Goal: Task Accomplishment & Management: Complete application form

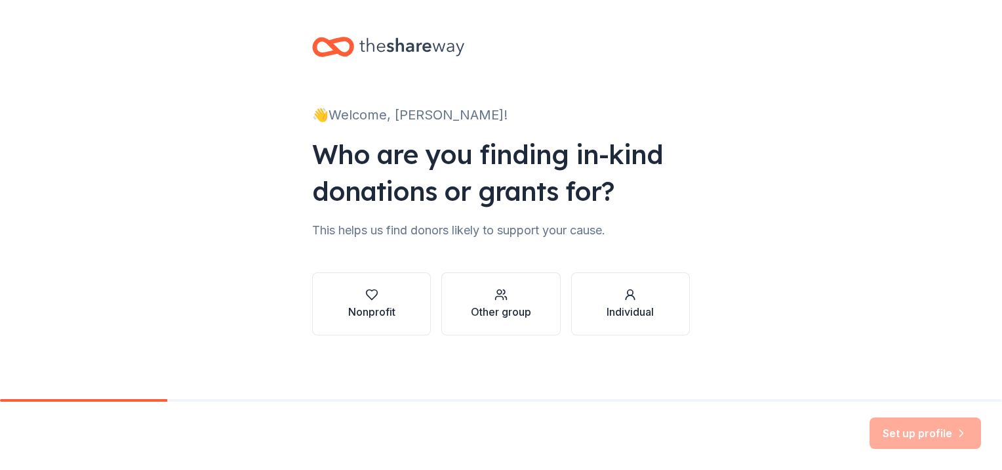
scroll to position [109, 0]
click at [506, 288] on div "button" at bounding box center [501, 294] width 60 height 13
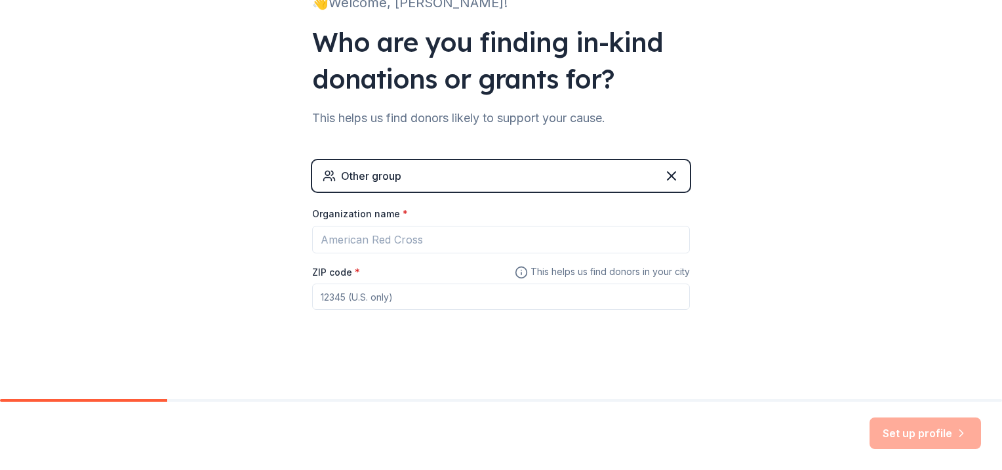
scroll to position [174, 0]
click at [495, 182] on div "Other group" at bounding box center [501, 175] width 378 height 31
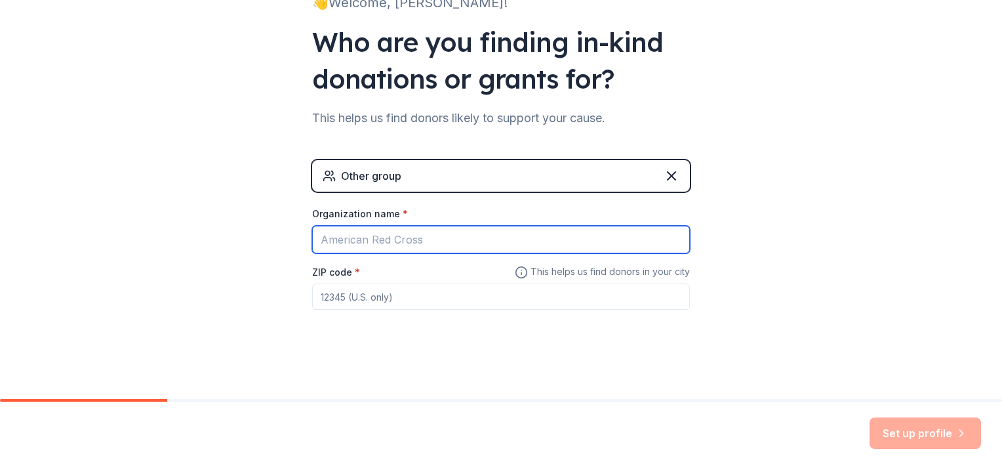
click at [417, 253] on input "Organization name *" at bounding box center [501, 240] width 378 height 28
type input "Oasis of Clarkston Assited Living and Memory Care facility"
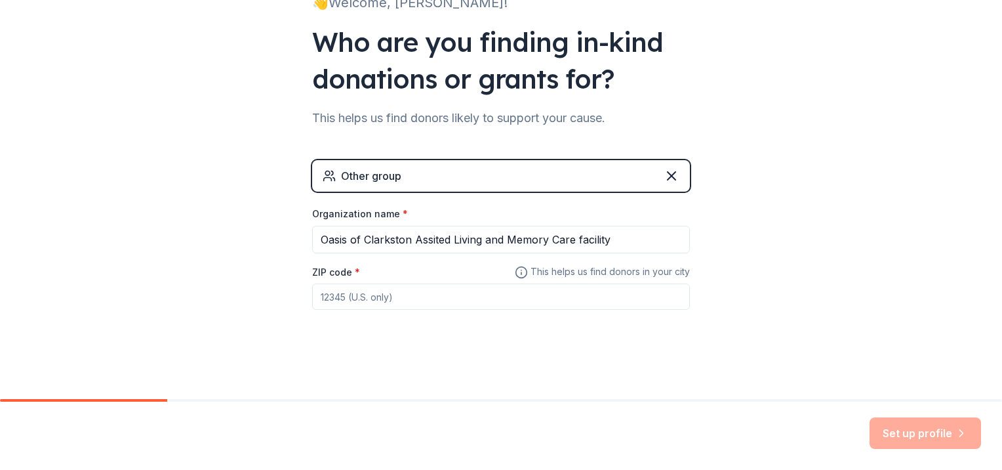
click at [357, 310] on input "ZIP code *" at bounding box center [501, 296] width 378 height 26
type input "48346"
drag, startPoint x: 236, startPoint y: 253, endPoint x: 228, endPoint y: 253, distance: 7.9
click at [228, 254] on div "👋 Welcome, Dana! Who are you finding in-kind donations or grants for? This help…" at bounding box center [501, 143] width 1002 height 511
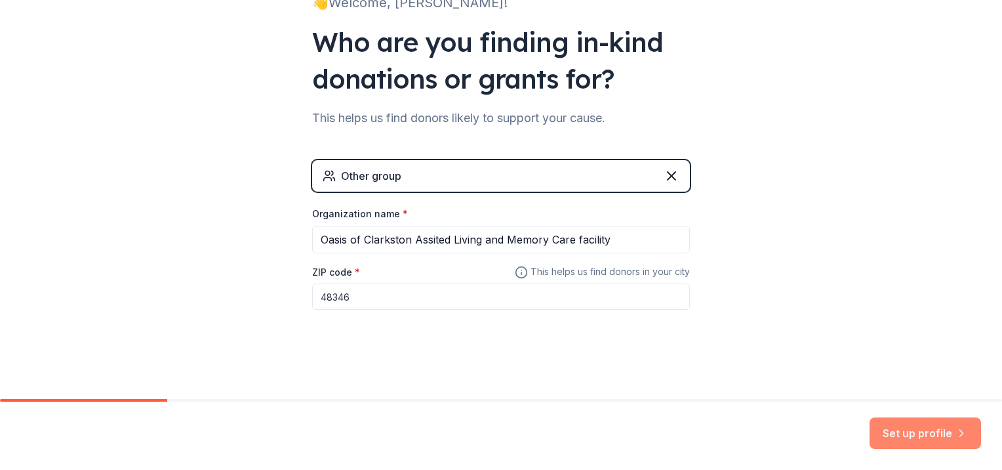
click at [883, 422] on button "Set up profile" at bounding box center [926, 432] width 112 height 31
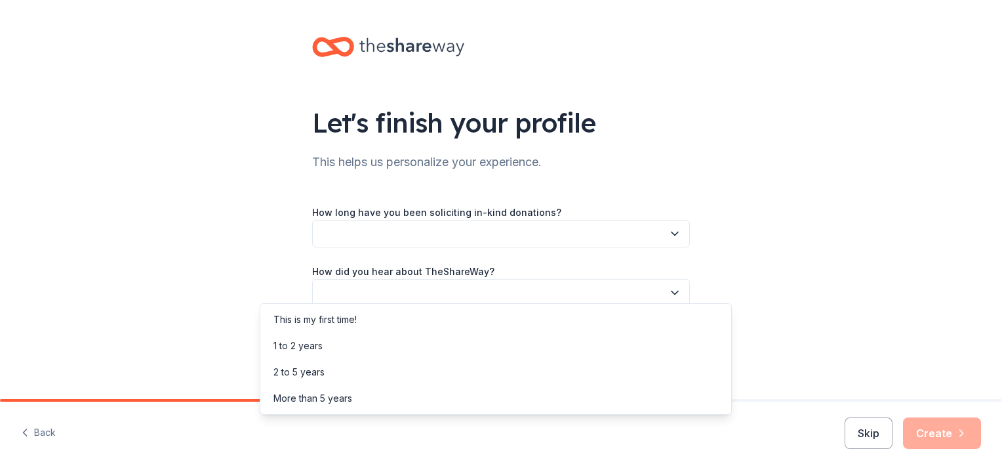
click at [427, 247] on button "button" at bounding box center [501, 234] width 378 height 28
click at [394, 325] on div "This is my first time!" at bounding box center [496, 319] width 466 height 26
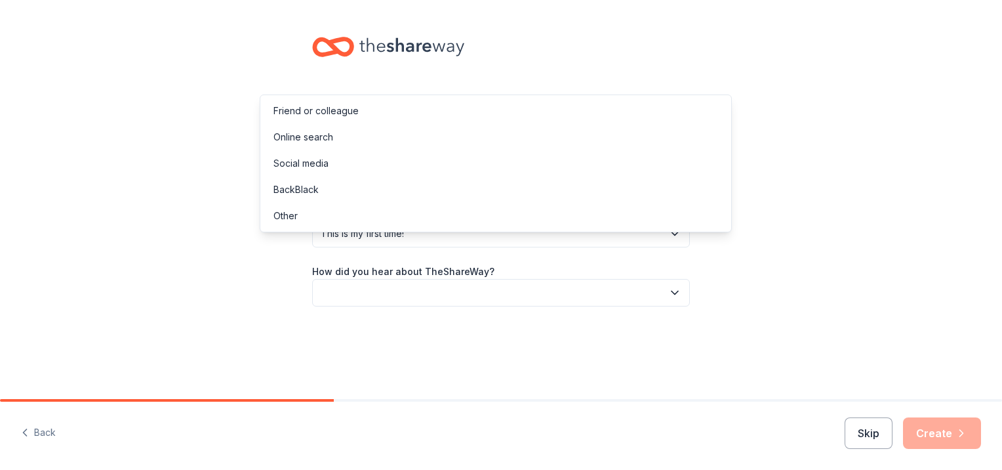
click at [690, 279] on button "button" at bounding box center [501, 293] width 378 height 28
click at [500, 150] on div "Online search" at bounding box center [496, 137] width 466 height 26
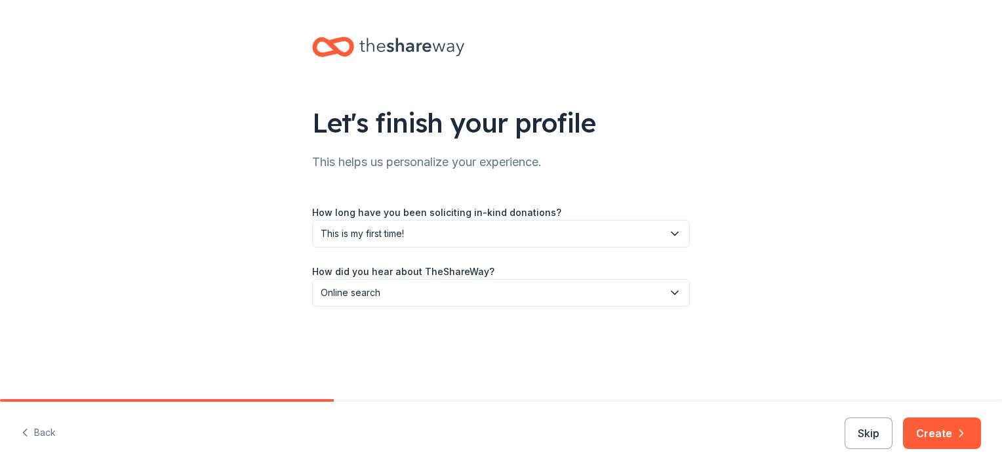
scroll to position [71, 0]
click at [924, 426] on button "Create" at bounding box center [942, 432] width 78 height 31
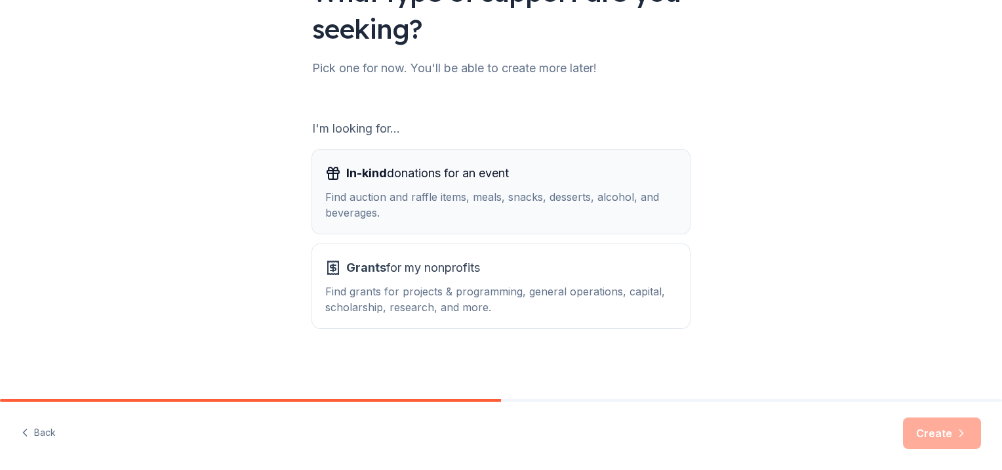
scroll to position [197, 0]
click at [417, 195] on div "Find auction and raffle items, meals, snacks, desserts, alcohol, and beverages." at bounding box center [501, 204] width 352 height 31
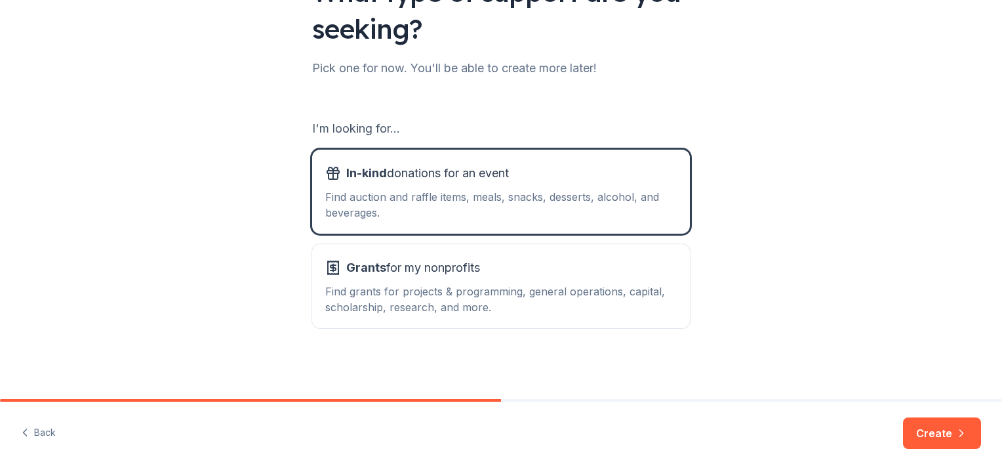
scroll to position [273, 0]
click at [922, 425] on button "Create" at bounding box center [942, 432] width 78 height 31
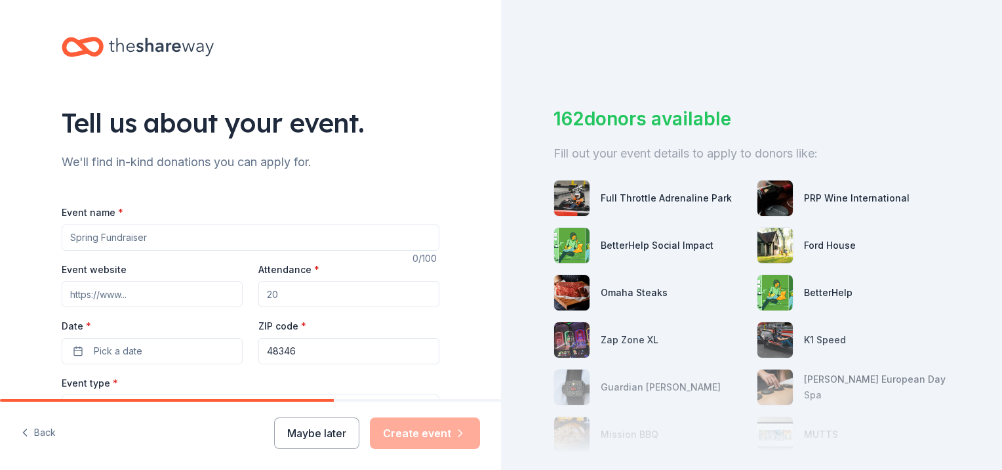
click at [156, 251] on input "Event name *" at bounding box center [251, 237] width 378 height 26
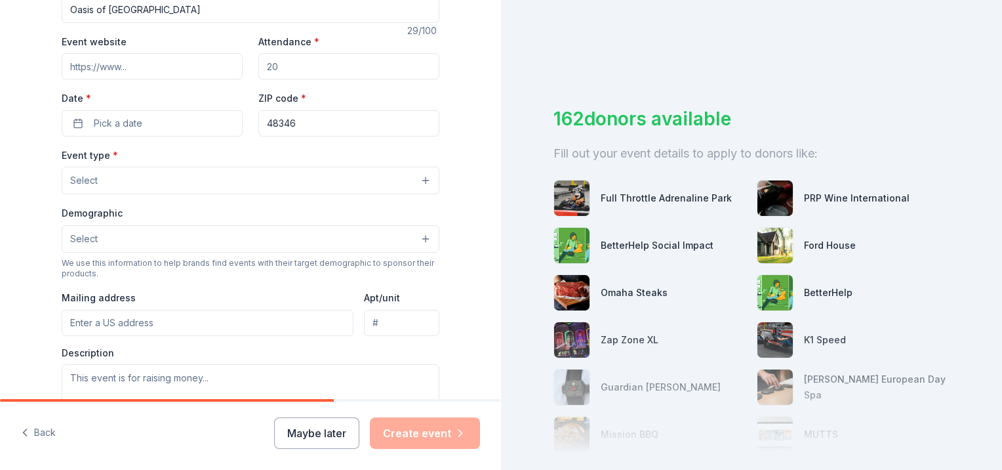
scroll to position [197, 0]
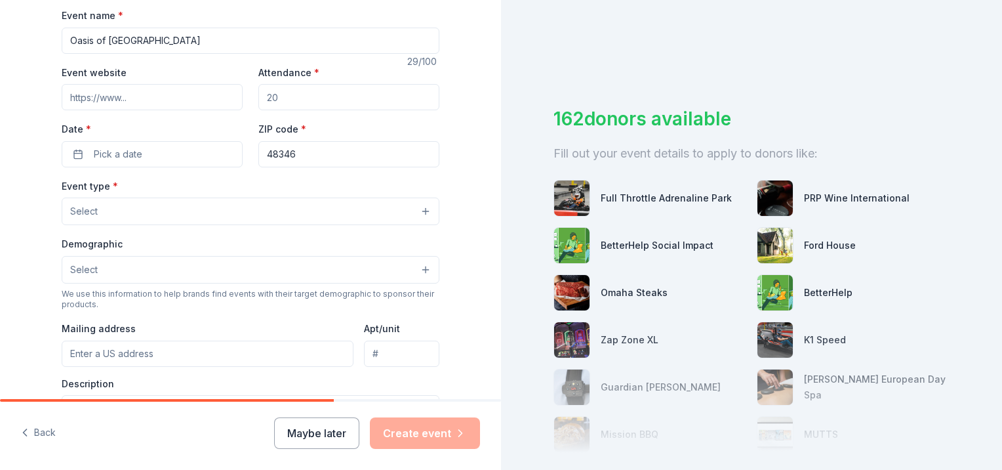
type input "Oasis of [GEOGRAPHIC_DATA]"
click at [178, 110] on input "Event website" at bounding box center [152, 97] width 181 height 26
type input "facebook.com/oasisofclarkston"
click at [298, 110] on input "Attendance *" at bounding box center [348, 97] width 181 height 26
type input "125"
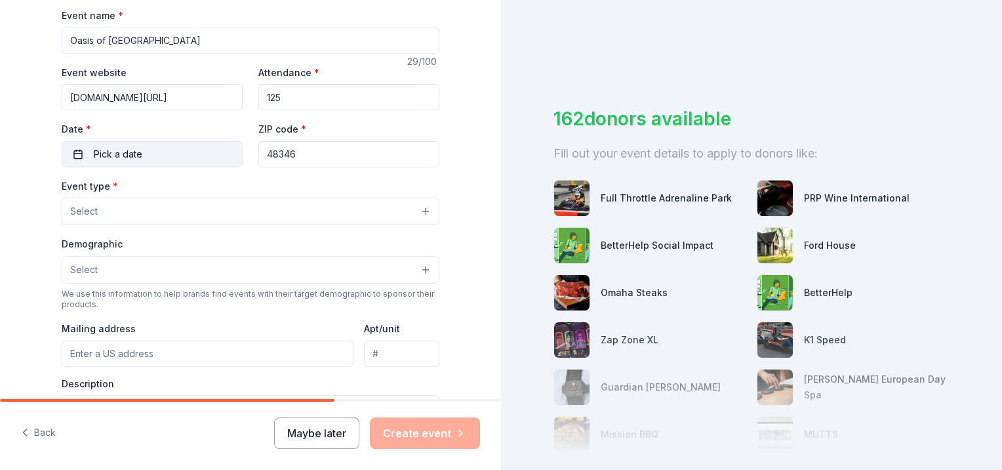
click at [62, 167] on button "Pick a date" at bounding box center [152, 154] width 181 height 26
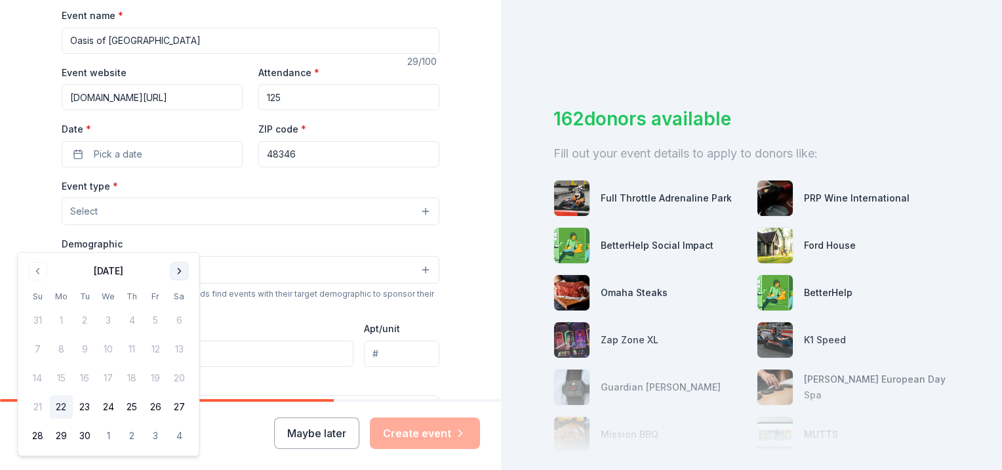
click at [188, 278] on button "Go to next month" at bounding box center [179, 271] width 18 height 18
click at [191, 332] on button "4" at bounding box center [179, 320] width 24 height 24
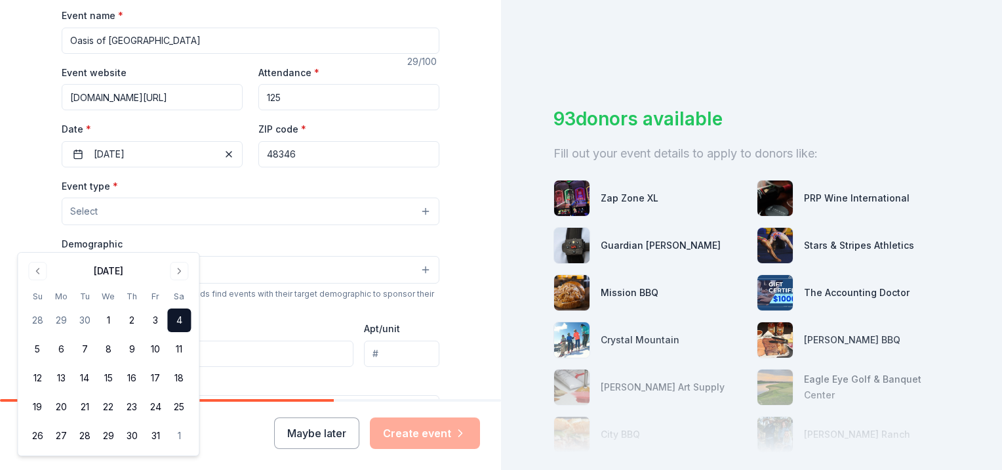
click at [341, 39] on div "Event name * Oasis of Clarkston Open House 29 /100 Event website facebook.com/o…" at bounding box center [251, 299] width 378 height 627
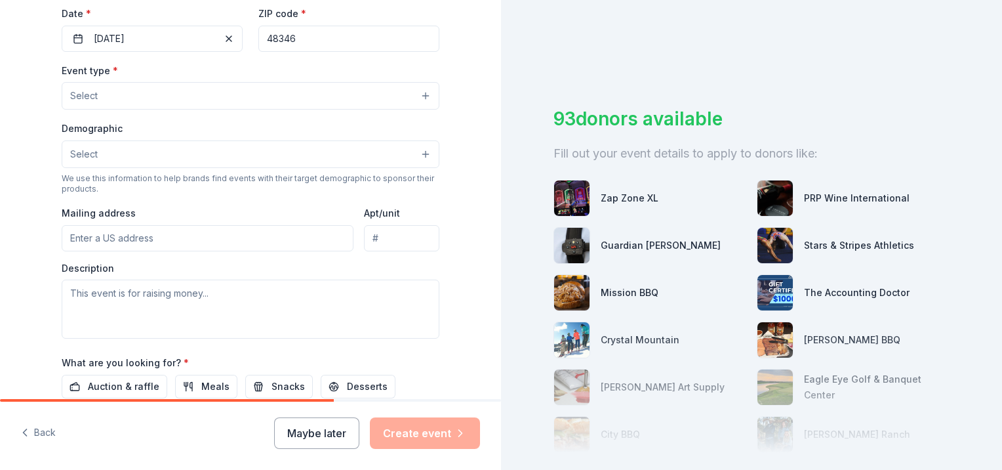
scroll to position [328, 0]
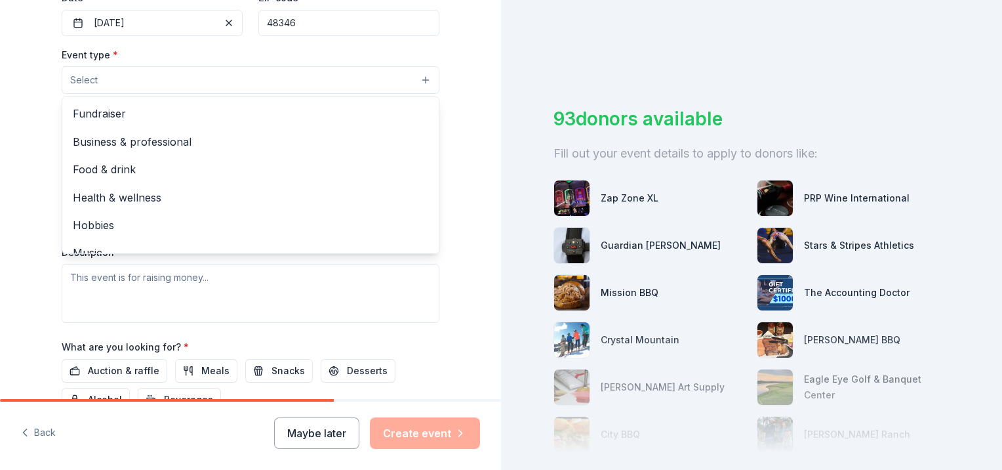
click at [222, 94] on button "Select" at bounding box center [251, 80] width 378 height 28
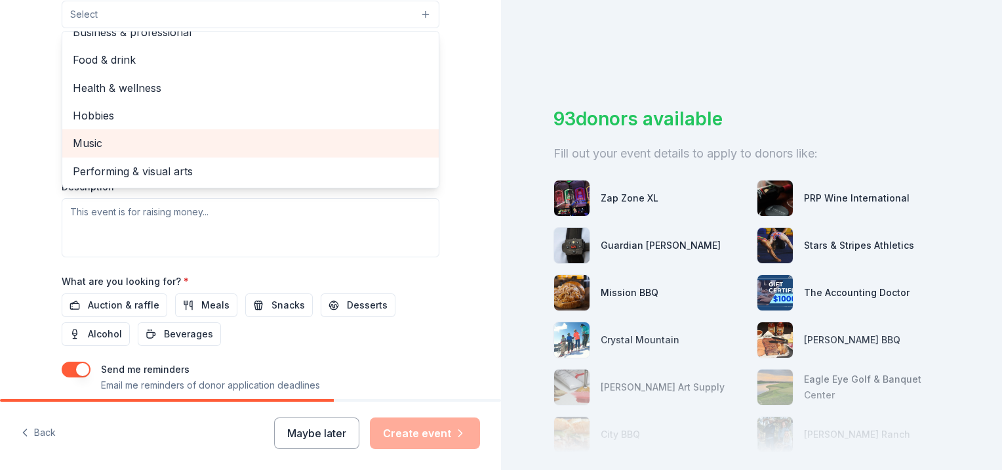
scroll to position [0, 0]
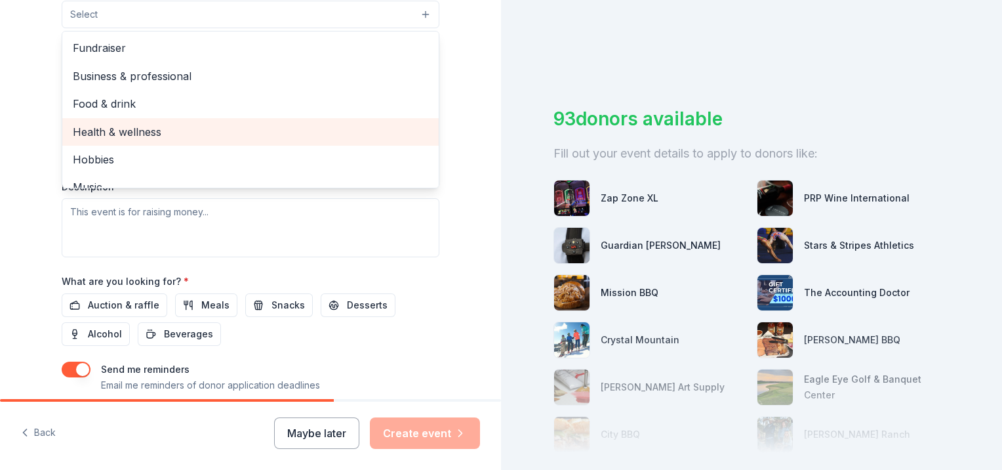
click at [186, 140] on span "Health & wellness" at bounding box center [250, 131] width 355 height 17
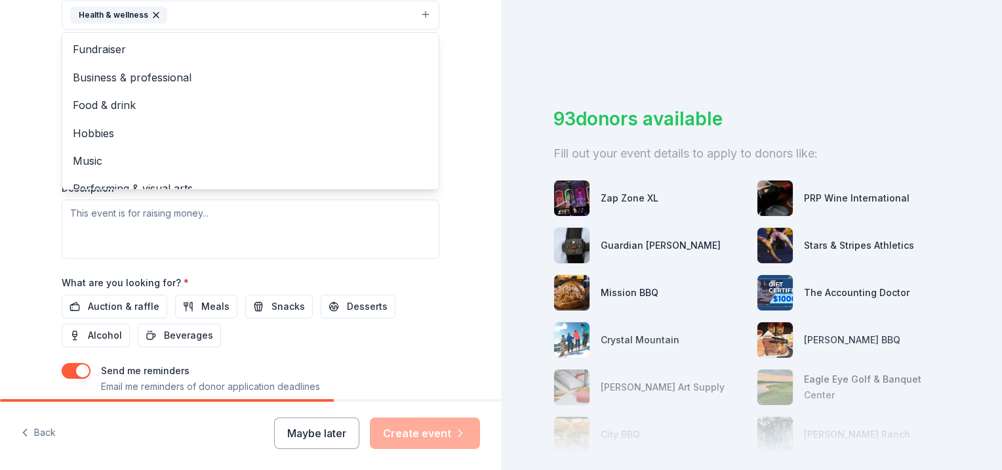
click at [418, 30] on div "Event type * Health & wellness Fundraiser Business & professional Food & drink …" at bounding box center [251, 5] width 378 height 49
click at [299, 30] on button "Health & wellness" at bounding box center [251, 15] width 378 height 29
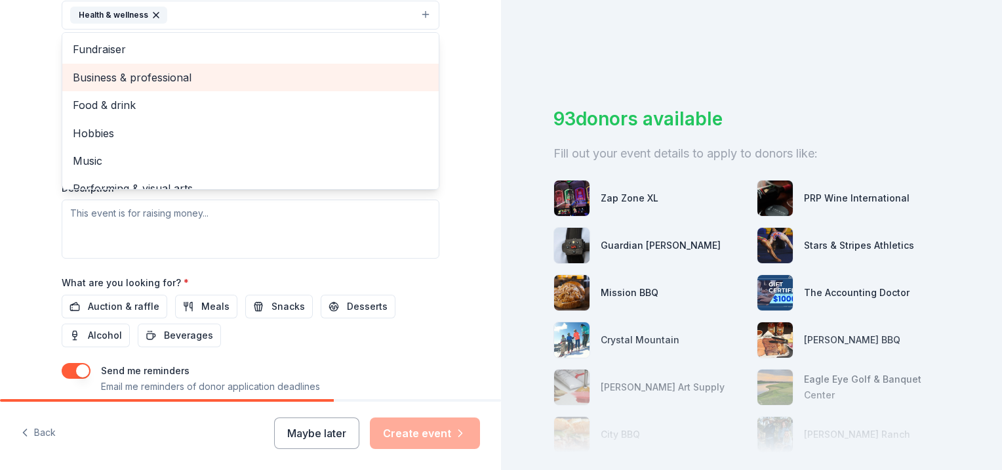
click at [216, 86] on span "Business & professional" at bounding box center [250, 77] width 355 height 17
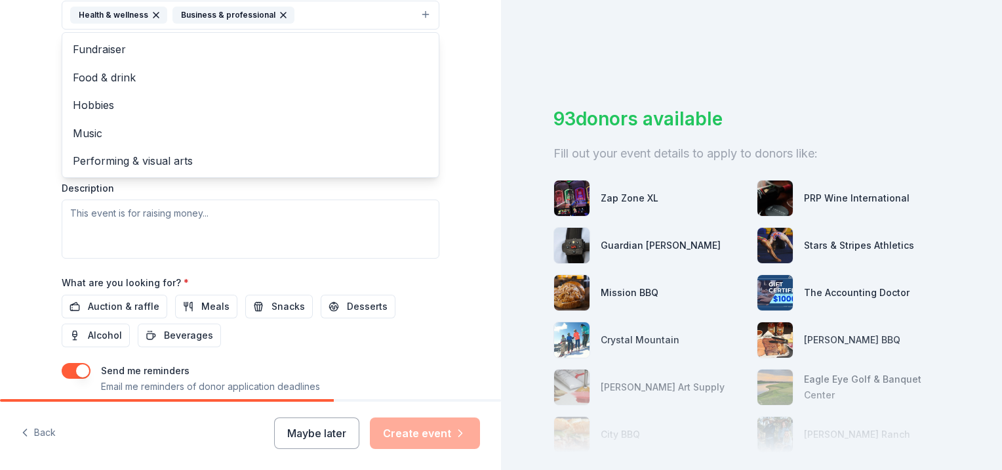
scroll to position [394, 0]
click at [41, 173] on div "Tell us about your event. We'll find in-kind donations you can apply for. Event…" at bounding box center [251, 43] width 420 height 874
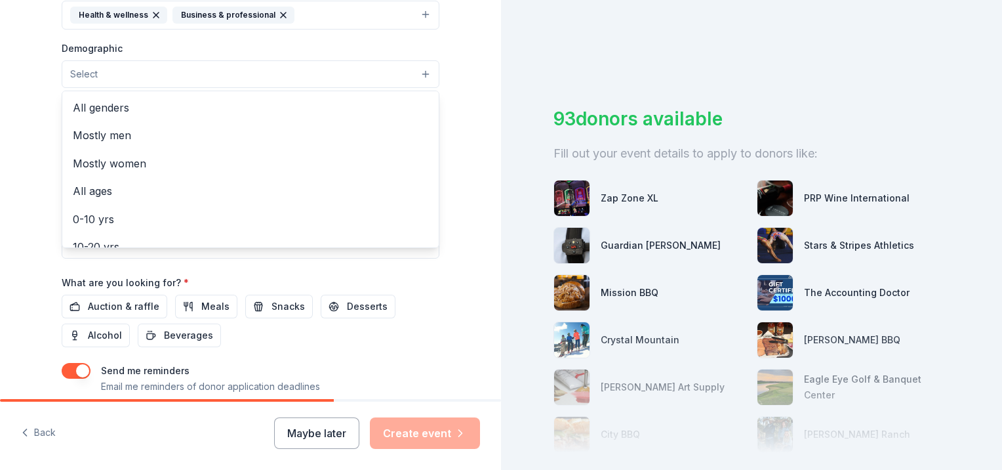
click at [134, 88] on button "Select" at bounding box center [251, 74] width 378 height 28
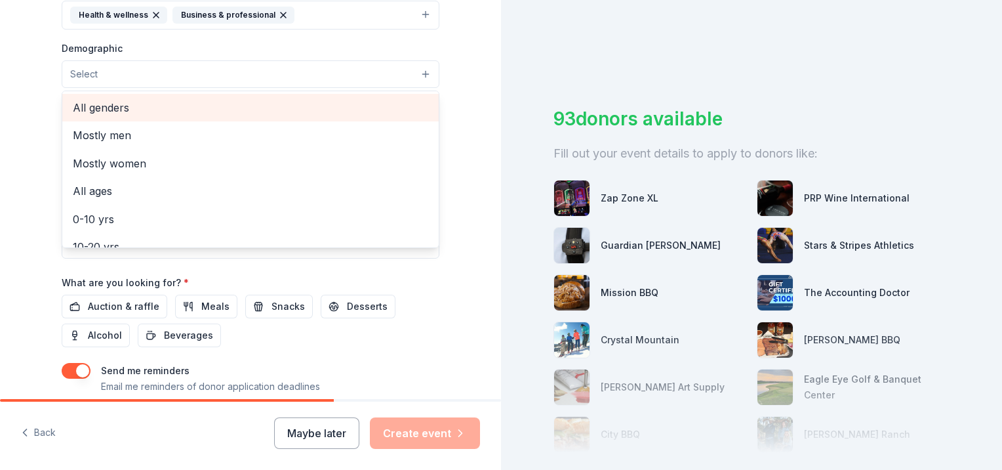
click at [157, 116] on span "All genders" at bounding box center [250, 107] width 355 height 17
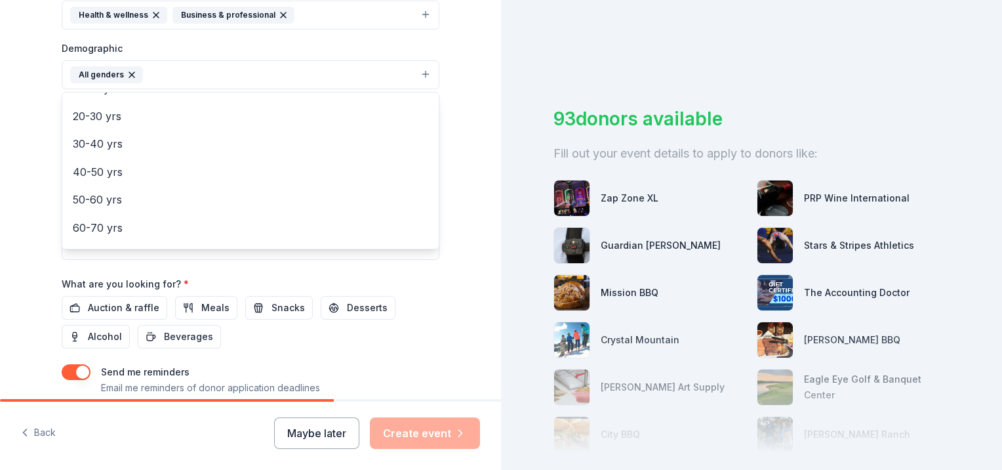
scroll to position [197, 0]
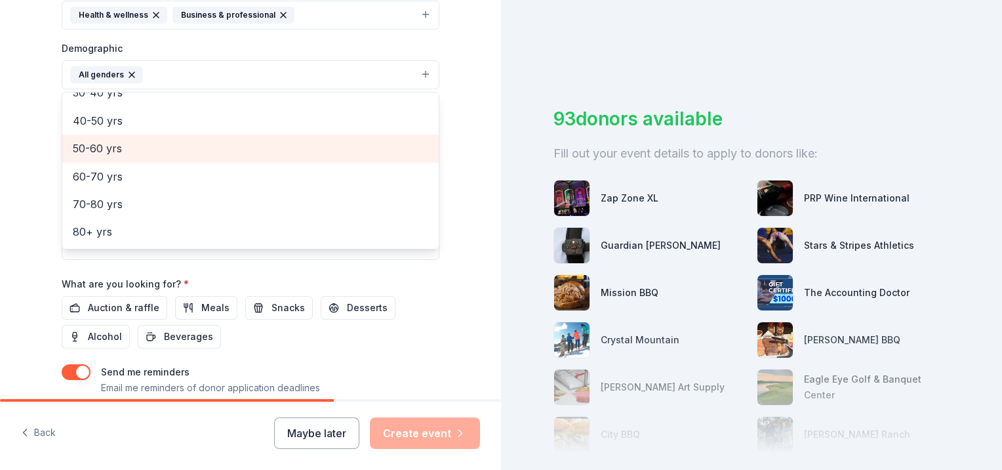
click at [132, 157] on span "50-60 yrs" at bounding box center [250, 148] width 355 height 17
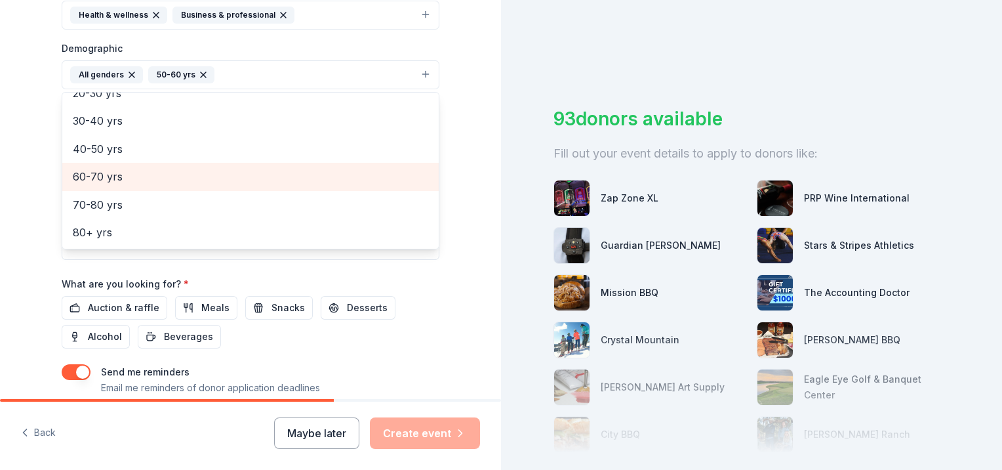
click at [139, 185] on span "60-70 yrs" at bounding box center [250, 176] width 355 height 17
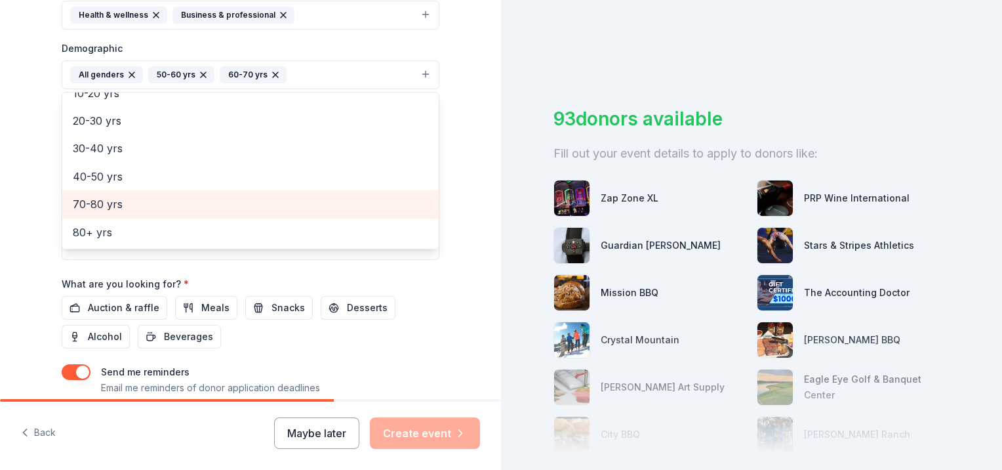
click at [123, 213] on span "70-80 yrs" at bounding box center [250, 203] width 355 height 17
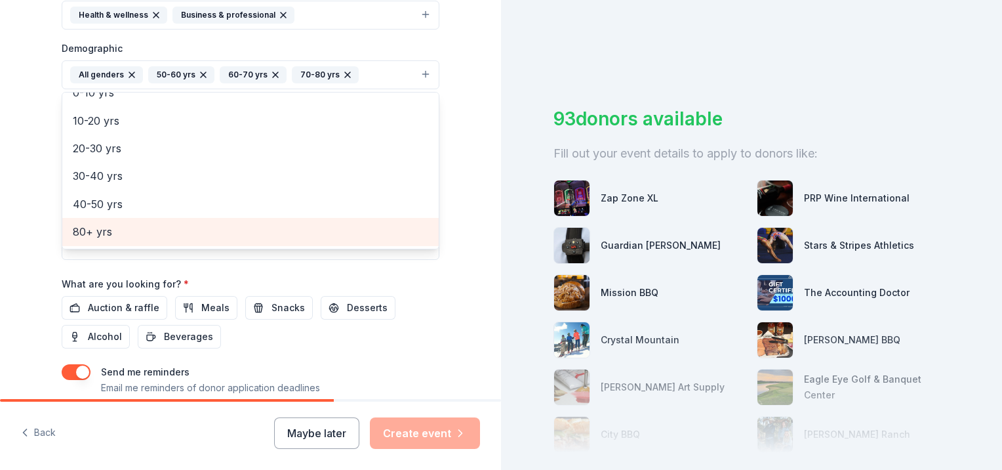
scroll to position [407, 0]
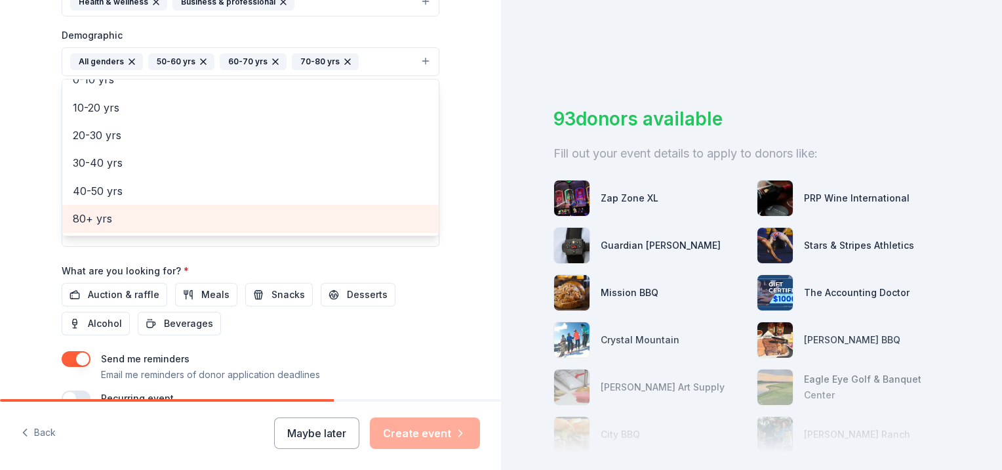
click at [105, 227] on span "80+ yrs" at bounding box center [250, 218] width 355 height 17
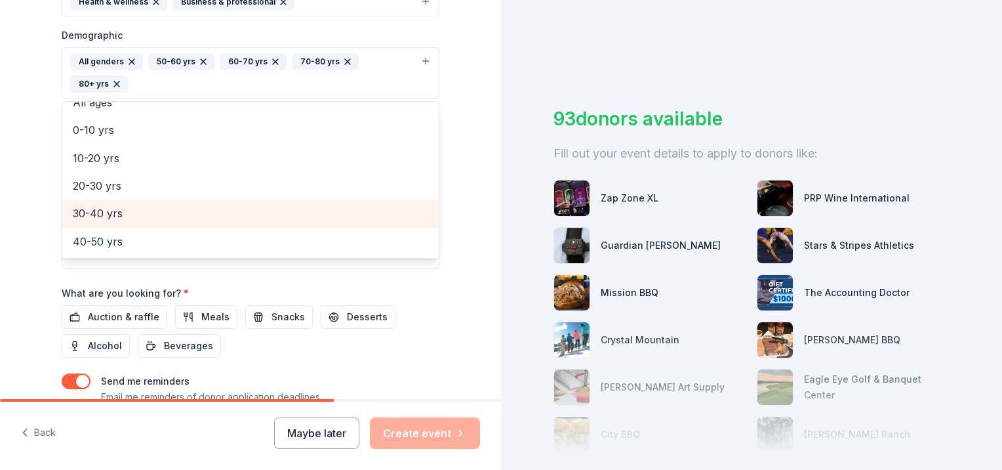
scroll to position [89, 0]
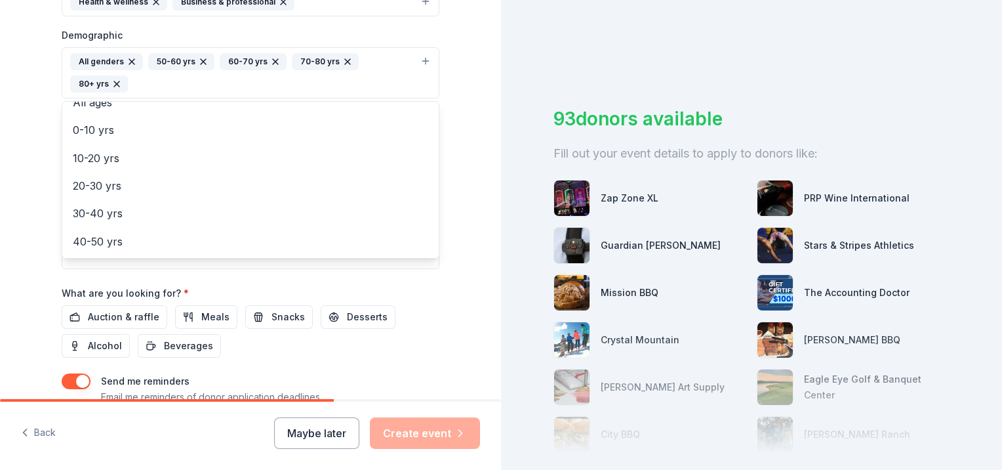
click at [41, 287] on div "Tell us about your event. We'll find in-kind donations you can apply for. Event…" at bounding box center [251, 42] width 420 height 898
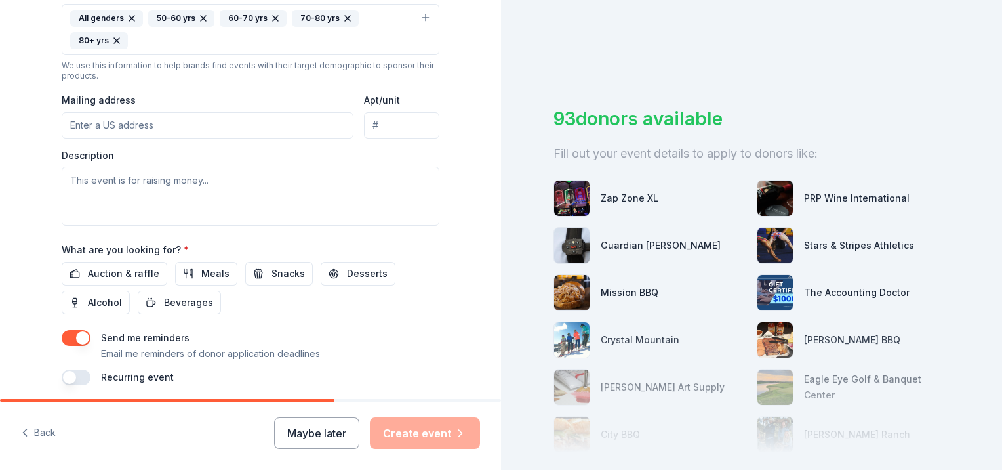
scroll to position [472, 0]
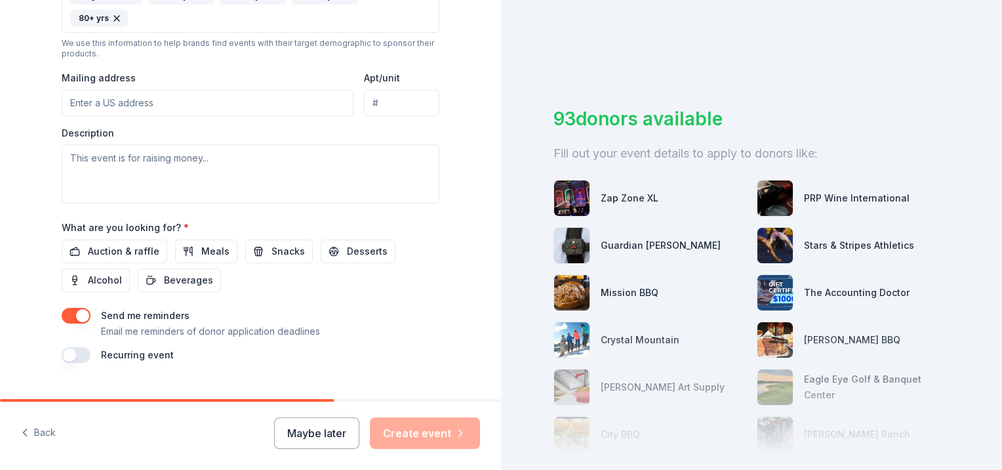
click at [209, 116] on input "Mailing address" at bounding box center [208, 103] width 292 height 26
type input "7550 Dixie Highway, Village of Clarkston, MI, 48346"
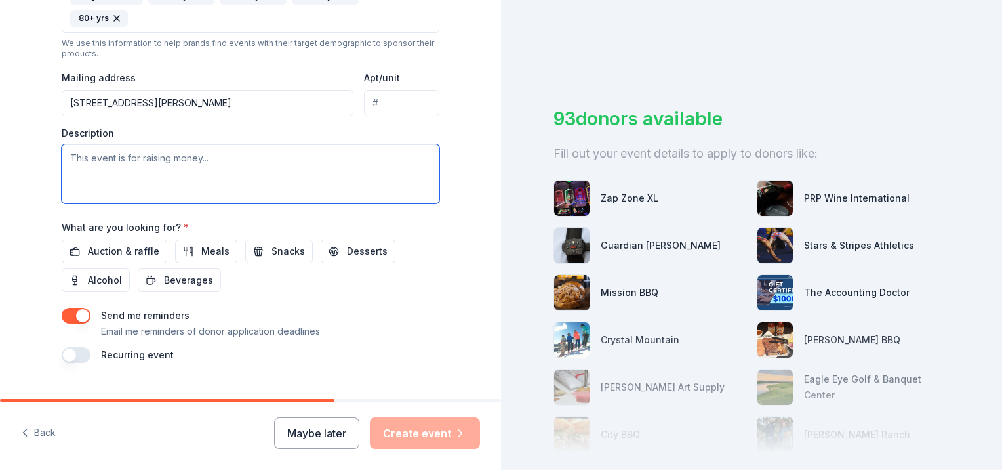
click at [150, 203] on textarea at bounding box center [251, 173] width 378 height 59
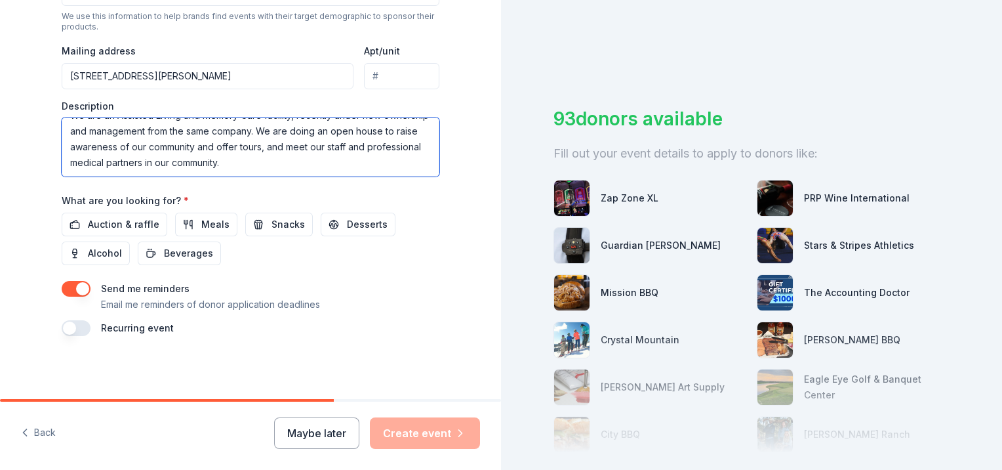
scroll to position [669, 0]
type textarea "We are an Assisted Living and Memory Care facility, recently under new ownershi…"
click at [123, 216] on span "Auction & raffle" at bounding box center [123, 224] width 71 height 16
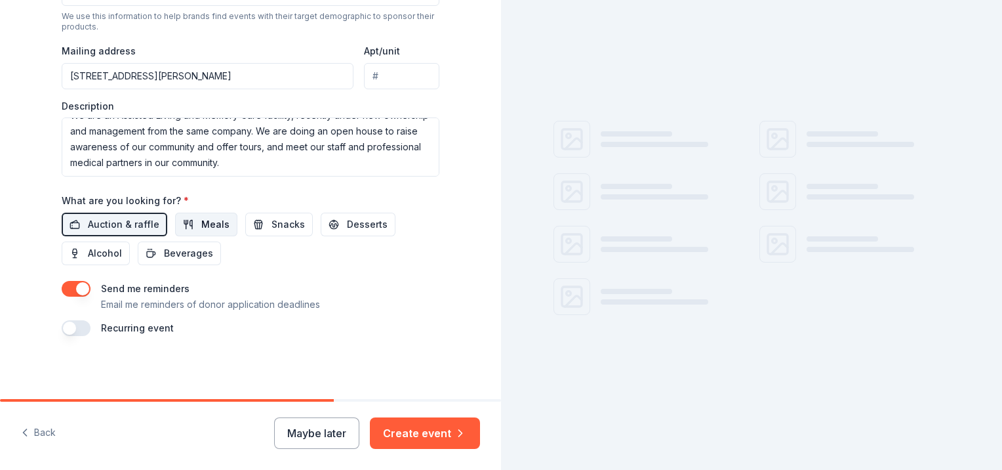
click at [187, 219] on button "Meals" at bounding box center [206, 225] width 62 height 24
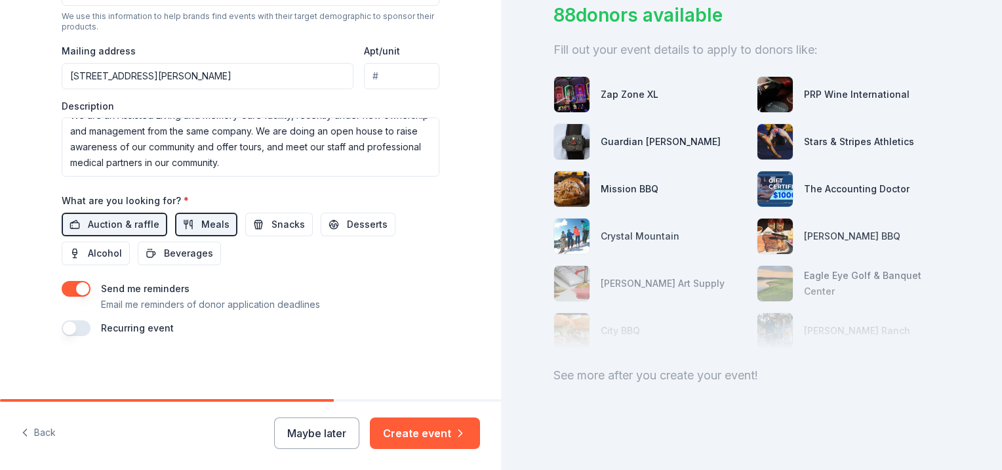
scroll to position [250, 0]
click at [413, 417] on button "Create event" at bounding box center [425, 432] width 110 height 31
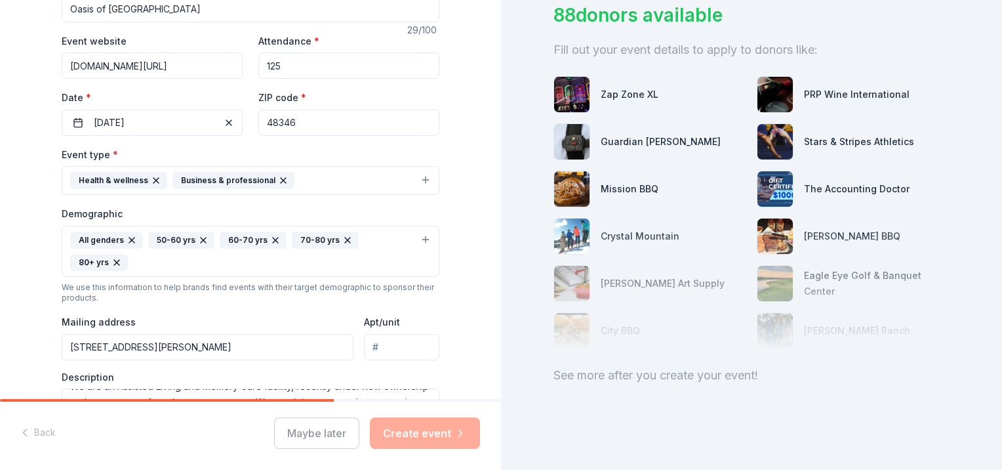
scroll to position [67, 0]
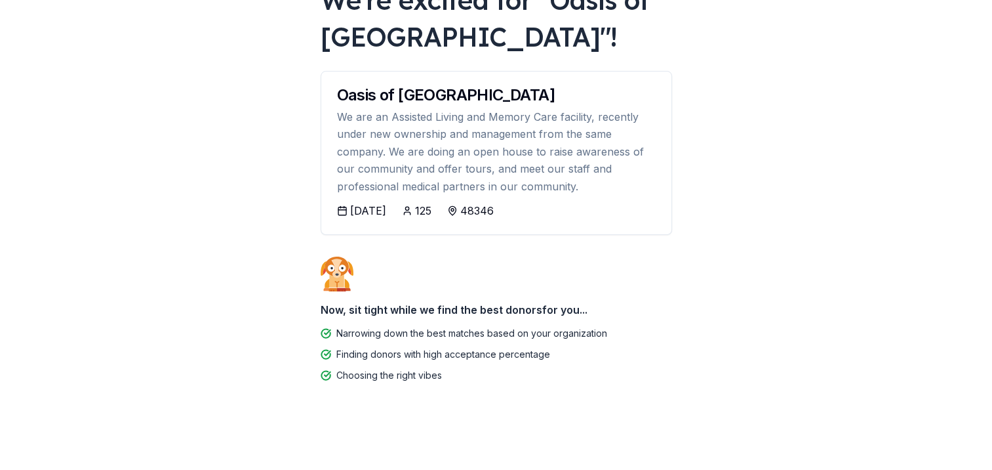
scroll to position [293, 0]
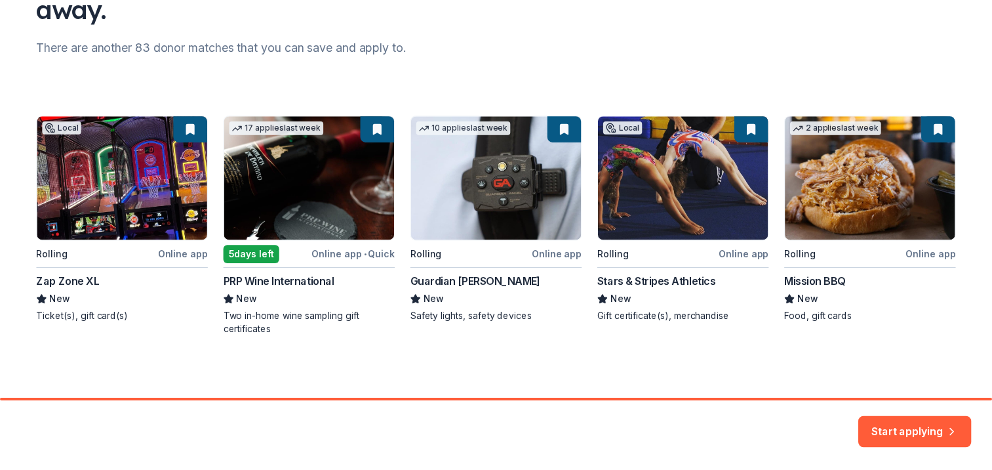
scroll to position [165, 0]
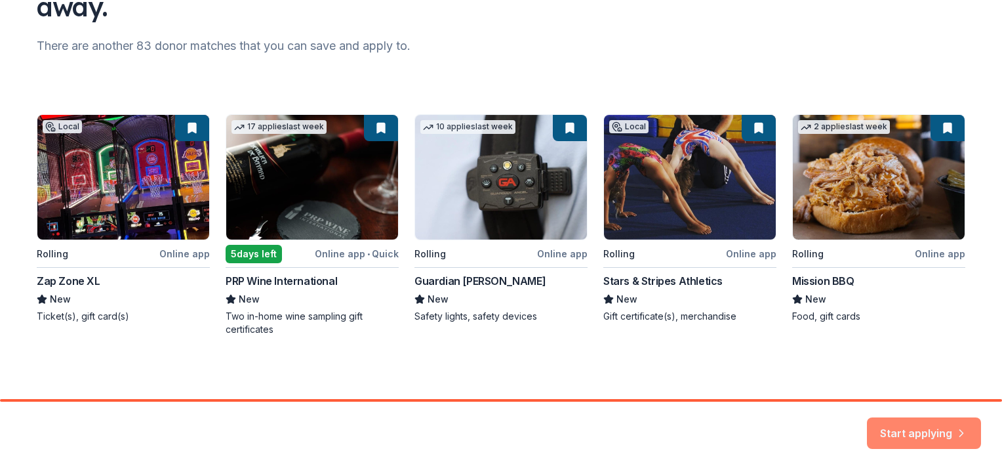
click at [897, 409] on button "Start applying" at bounding box center [924, 424] width 114 height 31
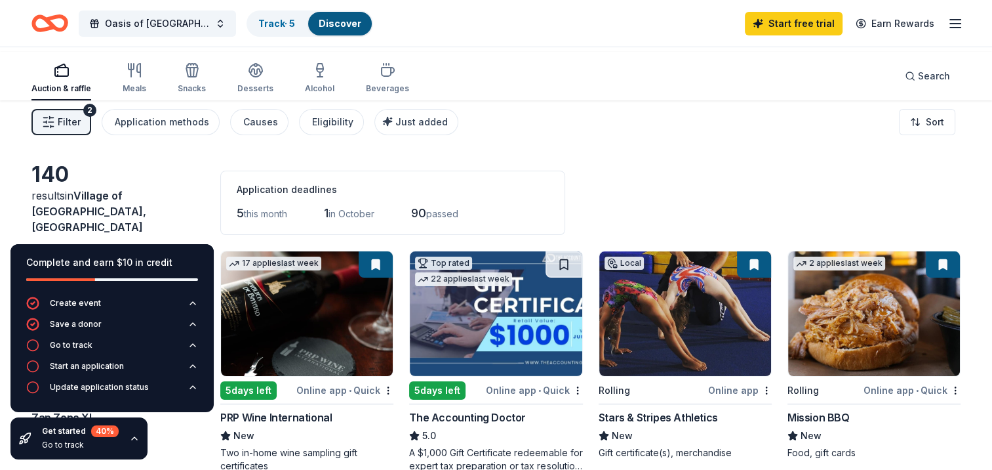
click at [631, 136] on div "Filter 2 Application methods Causes Eligibility Just added Sort" at bounding box center [496, 122] width 992 height 52
click at [606, 86] on div "Auction & raffle Meals Snacks Desserts Alcohol Beverages Search" at bounding box center [495, 76] width 929 height 49
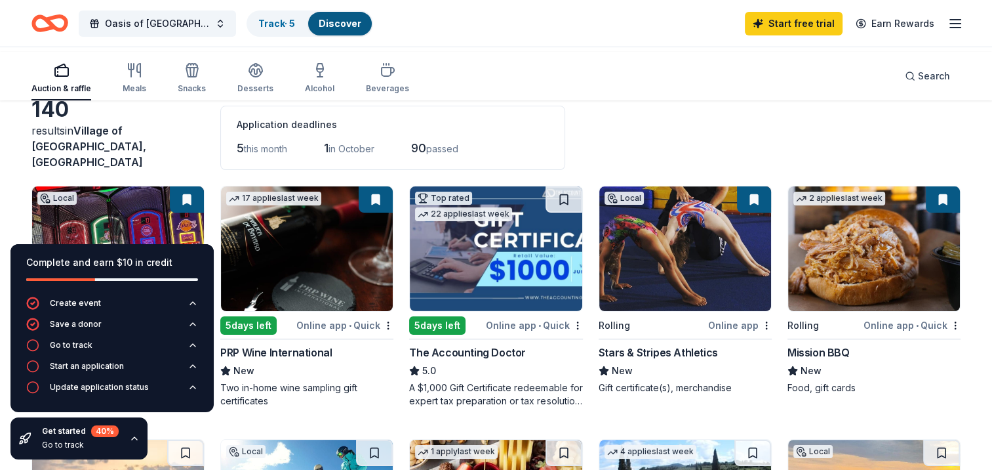
scroll to position [131, 0]
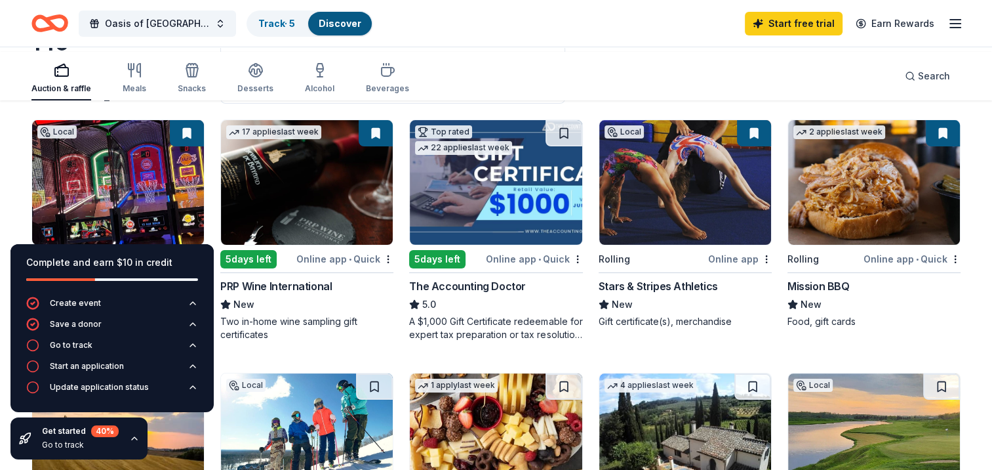
click at [140, 433] on icon "button" at bounding box center [134, 438] width 10 height 10
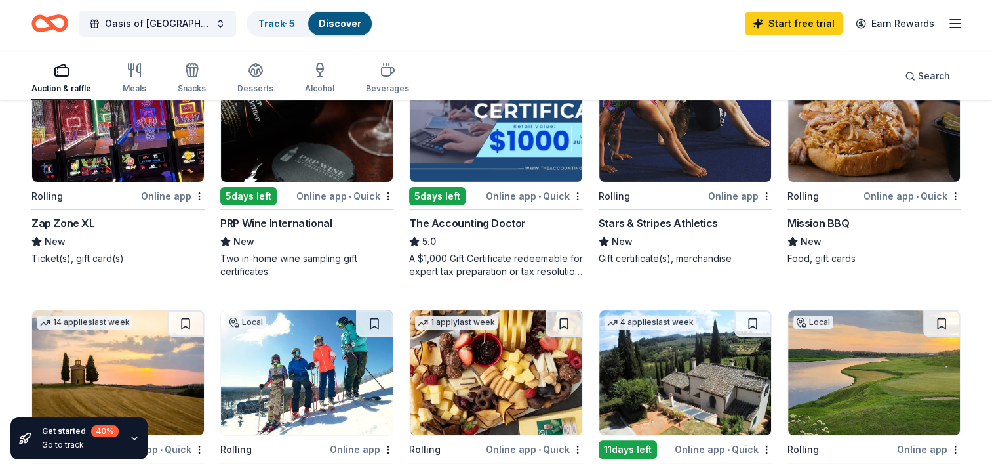
scroll to position [197, 0]
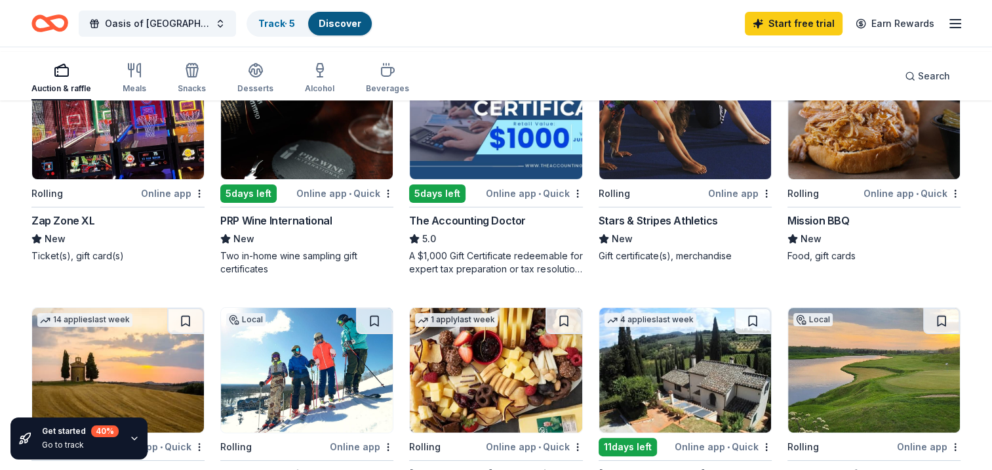
click at [125, 172] on img at bounding box center [118, 116] width 172 height 125
click at [287, 176] on img at bounding box center [307, 116] width 172 height 125
click at [873, 171] on img at bounding box center [874, 116] width 172 height 125
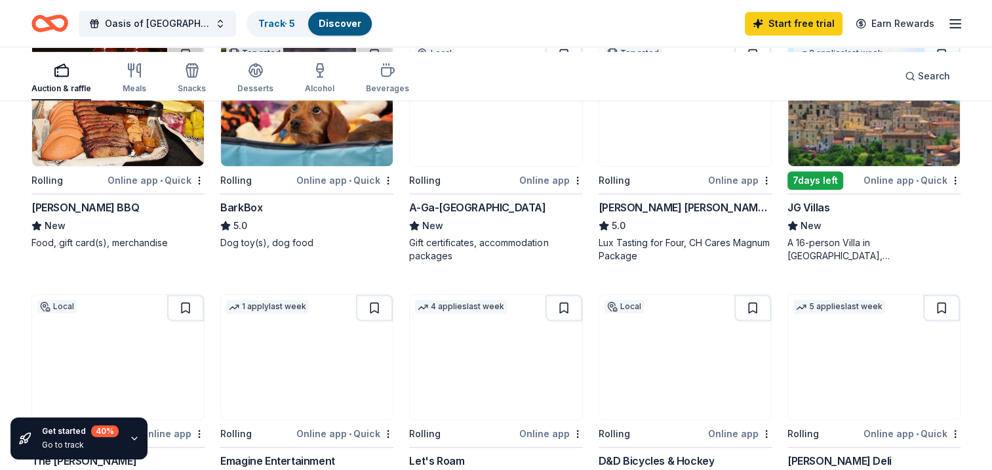
scroll to position [721, 0]
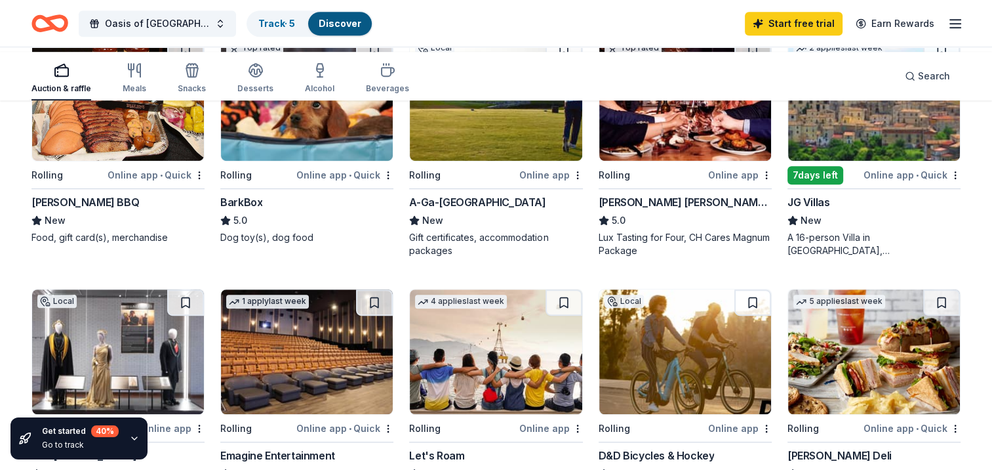
click at [302, 161] on img at bounding box center [307, 98] width 172 height 125
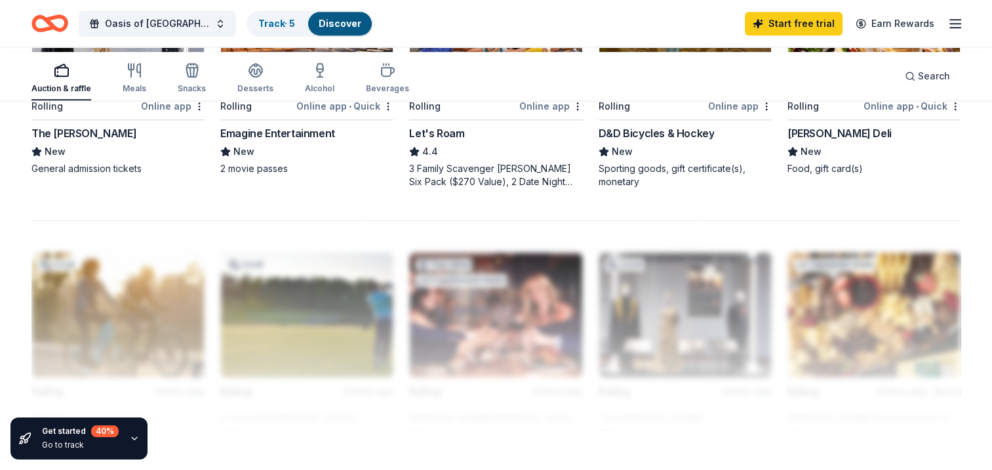
scroll to position [1115, 0]
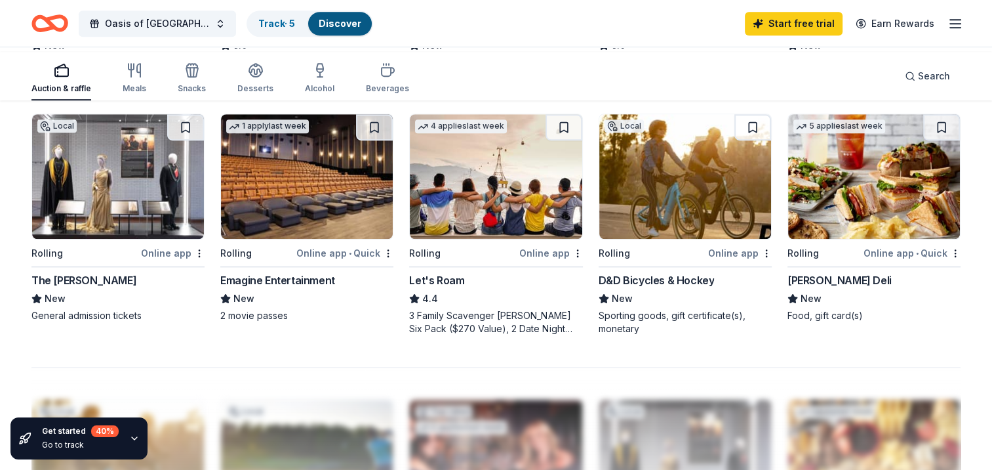
scroll to position [590, 0]
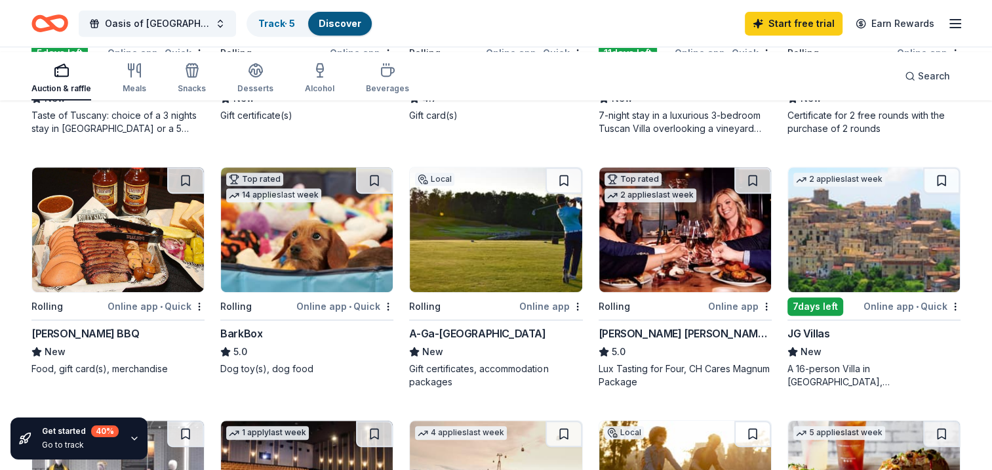
click at [948, 28] on icon "button" at bounding box center [956, 24] width 16 height 16
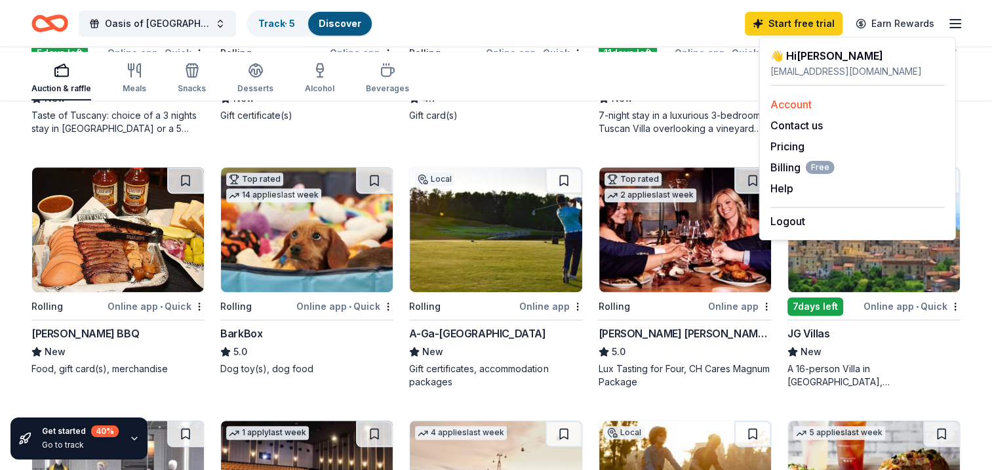
click at [795, 111] on link "Account" at bounding box center [791, 104] width 41 height 13
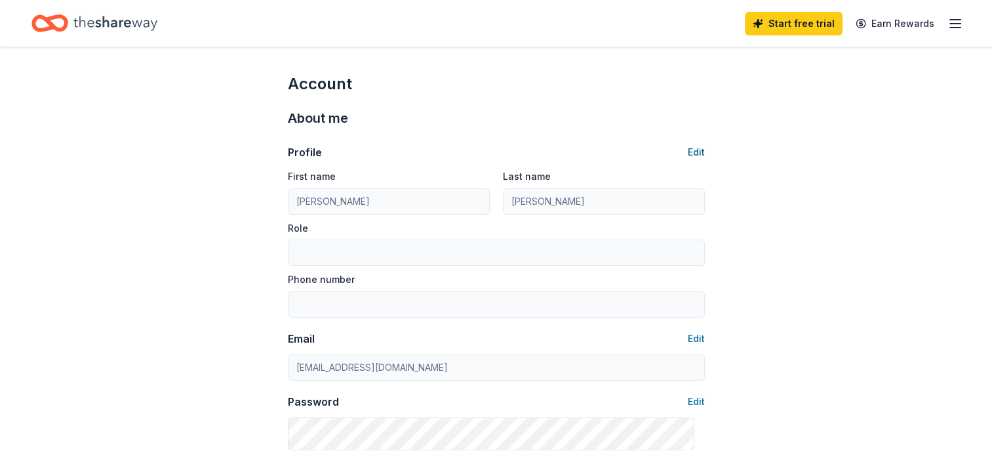
click at [691, 160] on button "Edit" at bounding box center [696, 152] width 17 height 16
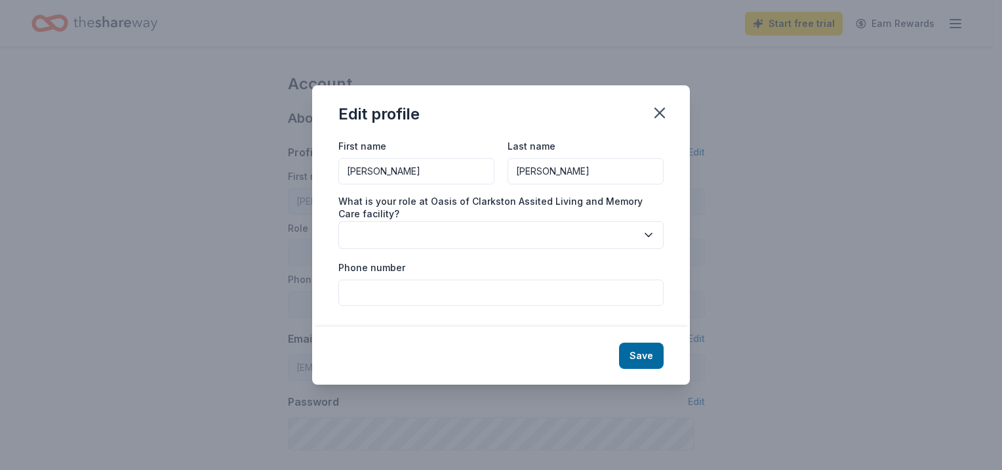
click at [378, 231] on button "button" at bounding box center [500, 235] width 325 height 28
click at [375, 304] on input "Phone number" at bounding box center [500, 292] width 325 height 26
type input "248-922-7000"
click at [664, 369] on button "Save" at bounding box center [641, 355] width 45 height 26
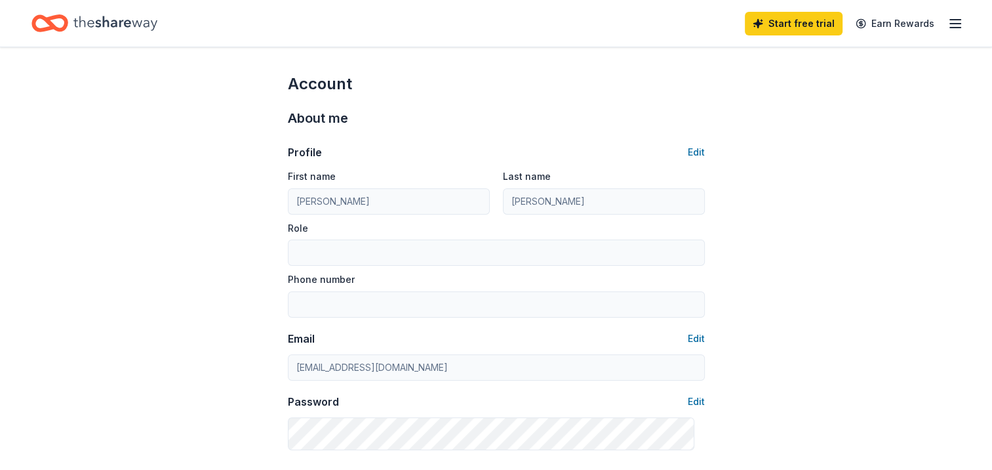
type input "Executive Director"
type input "248-922-7000"
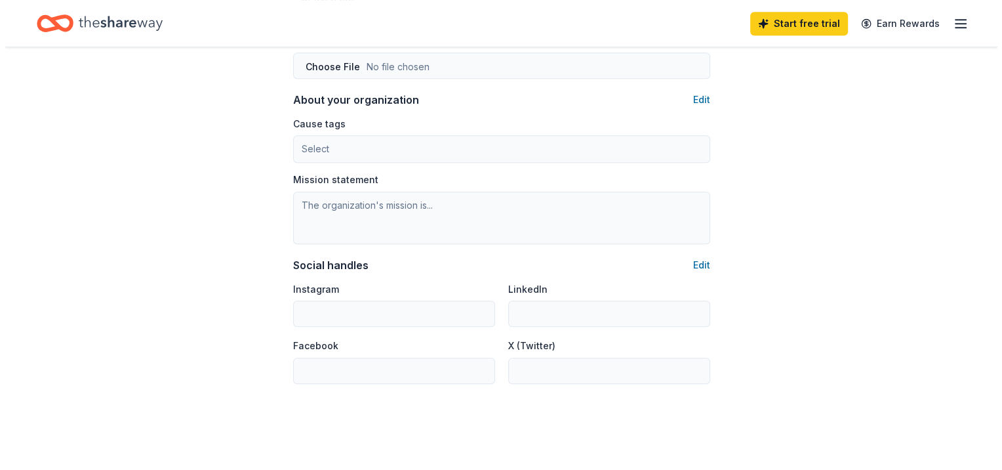
scroll to position [853, 0]
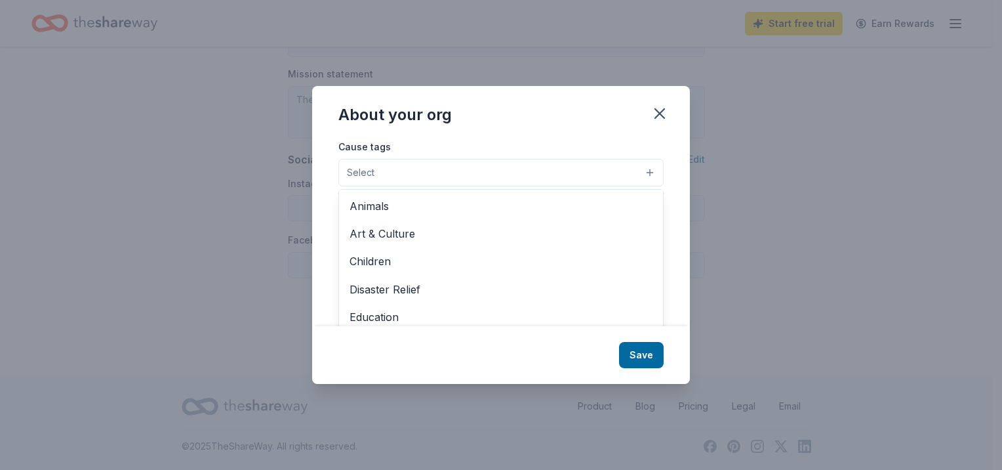
click at [399, 159] on button "Select" at bounding box center [500, 173] width 325 height 28
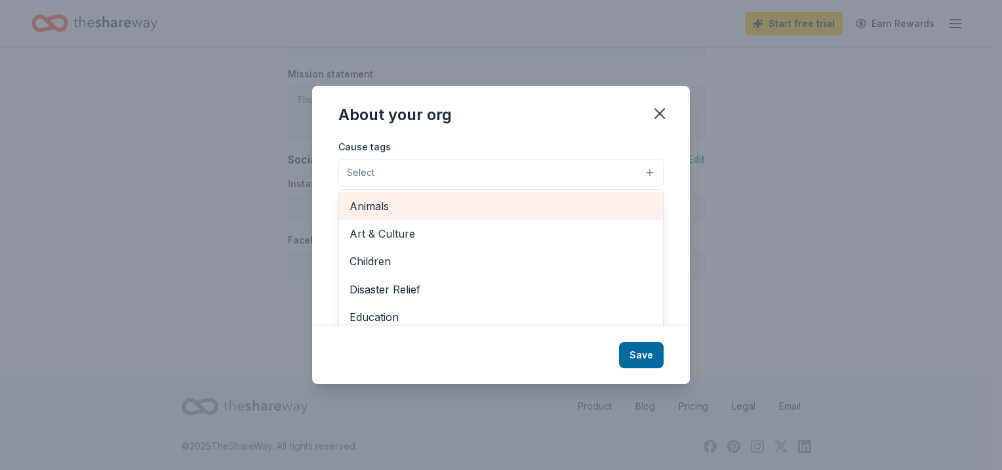
scroll to position [66, 0]
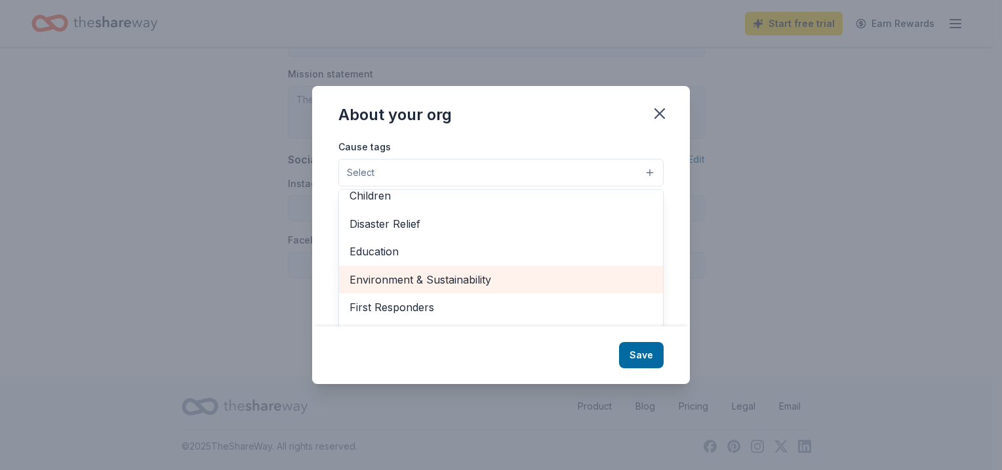
click at [436, 288] on span "Environment & Sustainability" at bounding box center [501, 279] width 303 height 17
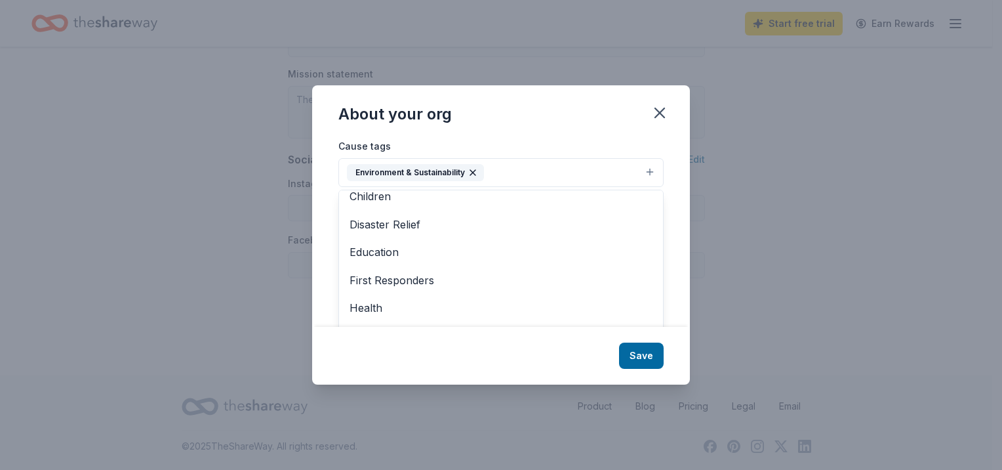
click at [542, 158] on button "Environment & Sustainability" at bounding box center [500, 172] width 325 height 29
click at [538, 160] on button "Environment & Sustainability" at bounding box center [500, 172] width 325 height 29
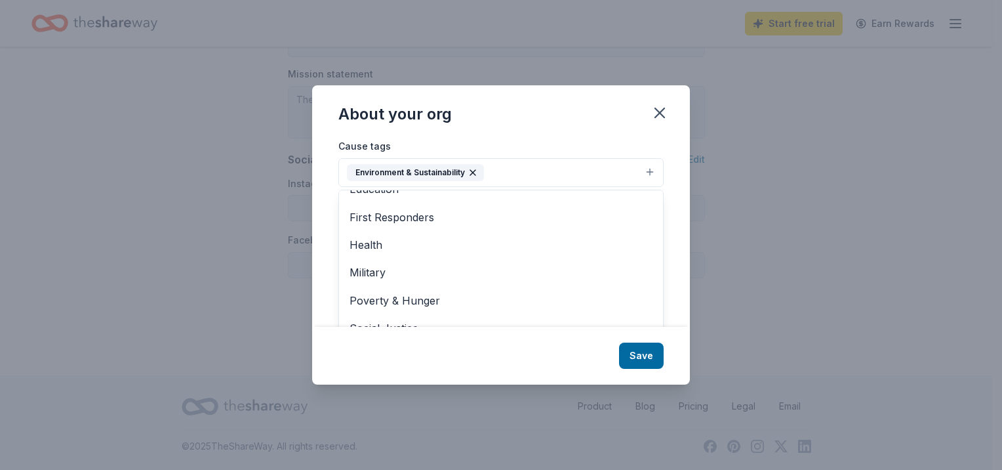
scroll to position [131, 0]
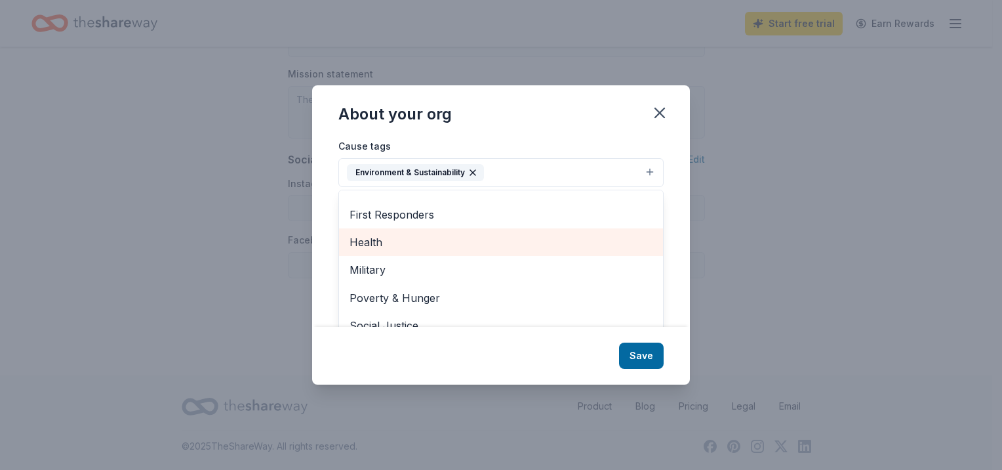
click at [462, 251] on span "Health" at bounding box center [501, 241] width 303 height 17
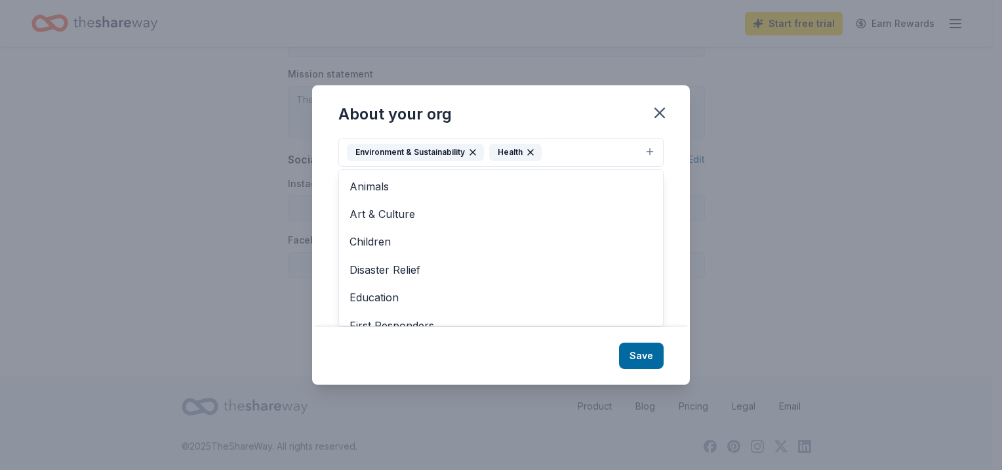
scroll to position [0, 0]
click at [664, 384] on div "About your org Cause tags Environment & Sustainability Health Animals Art & Cul…" at bounding box center [501, 234] width 378 height 299
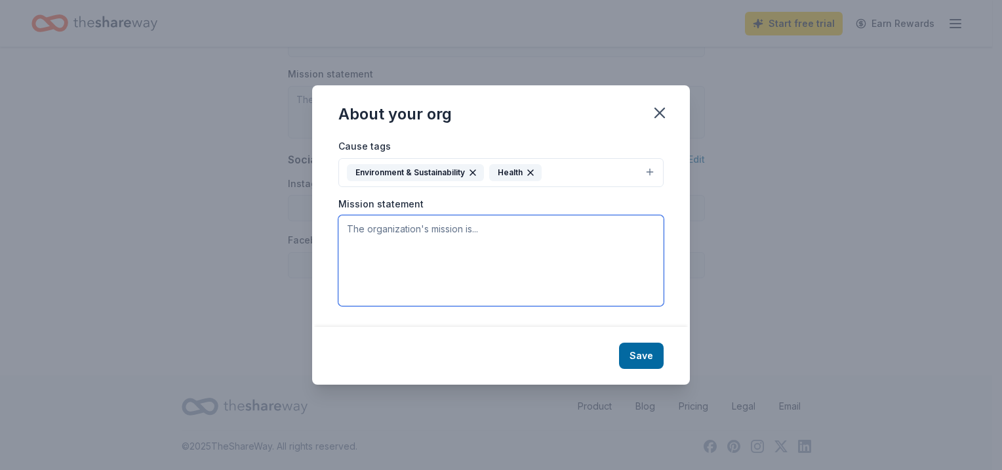
click at [465, 239] on textarea at bounding box center [500, 260] width 325 height 91
type textarea "t"
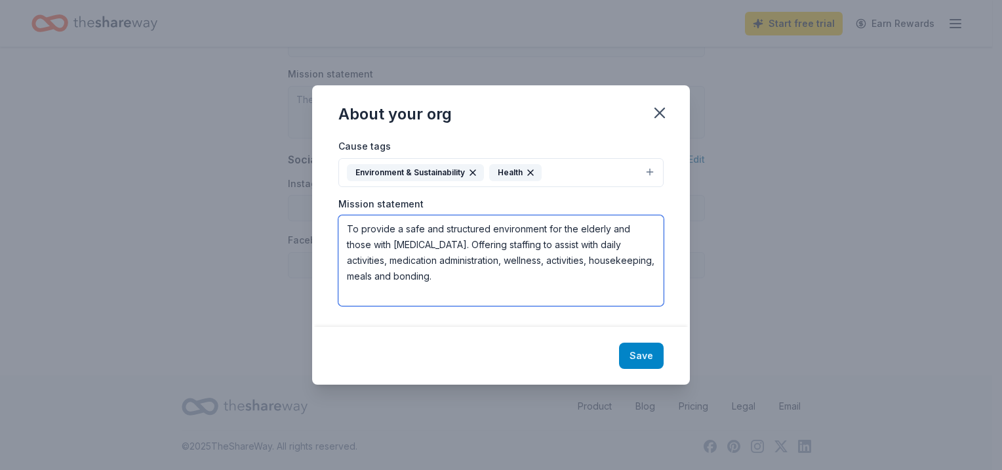
type textarea "To provide a safe and structured environment for the elderly and those with mem…"
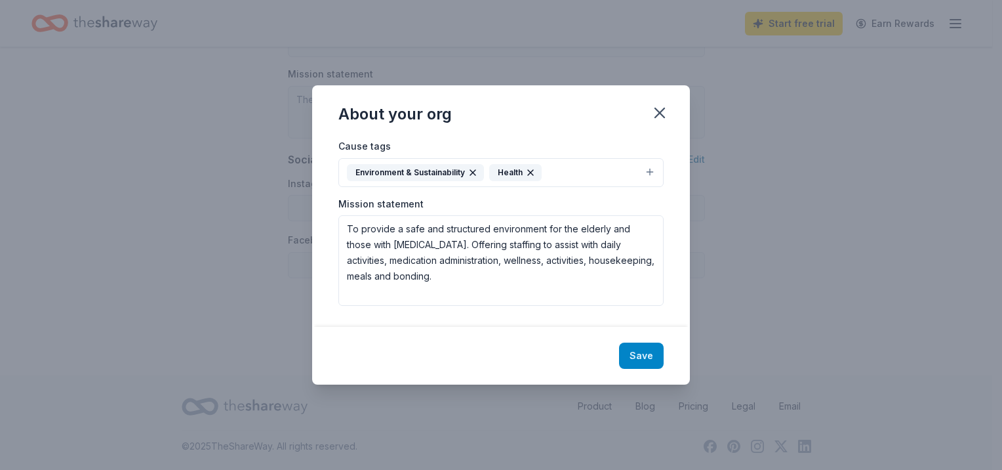
click at [664, 369] on button "Save" at bounding box center [641, 355] width 45 height 26
type textarea "To provide a safe and structured environment for the elderly and those with mem…"
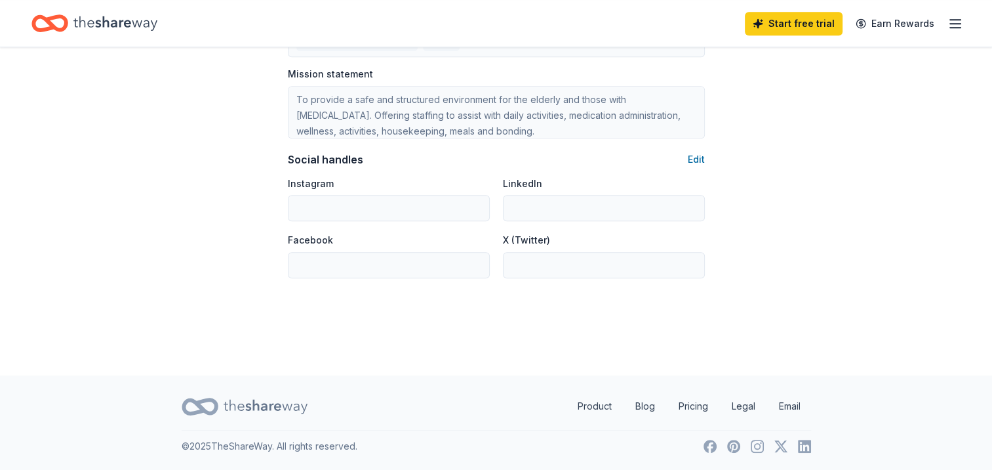
scroll to position [1115, 0]
click at [688, 152] on button "Edit" at bounding box center [696, 160] width 17 height 16
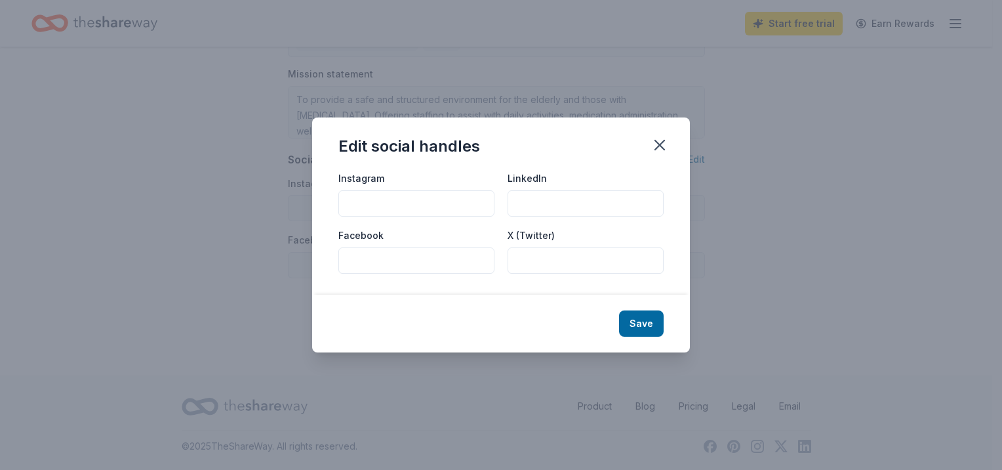
click at [389, 266] on input "Facebook" at bounding box center [416, 260] width 156 height 26
type input "facebook.com/oasisofclarkston"
click at [664, 336] on button "Save" at bounding box center [641, 323] width 45 height 26
type input "facebook.com/oasisofclarkston"
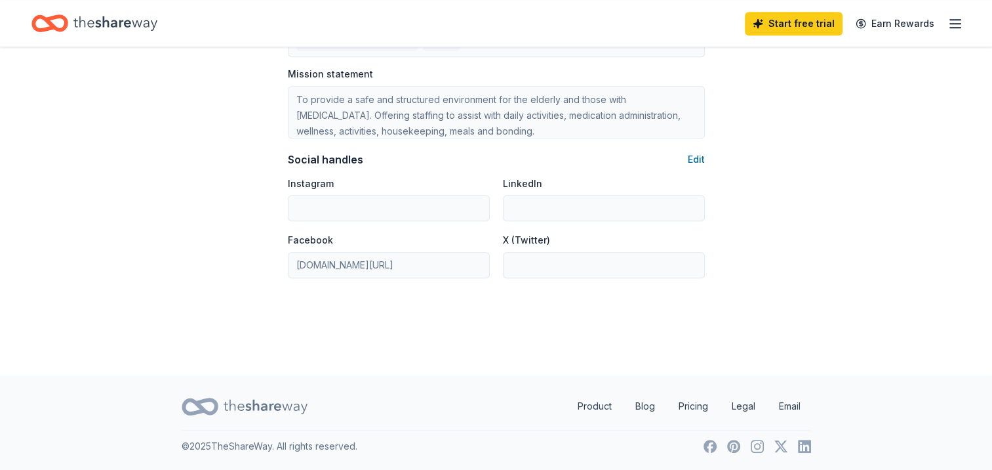
scroll to position [1142, 0]
click at [949, 28] on icon "button" at bounding box center [956, 24] width 16 height 16
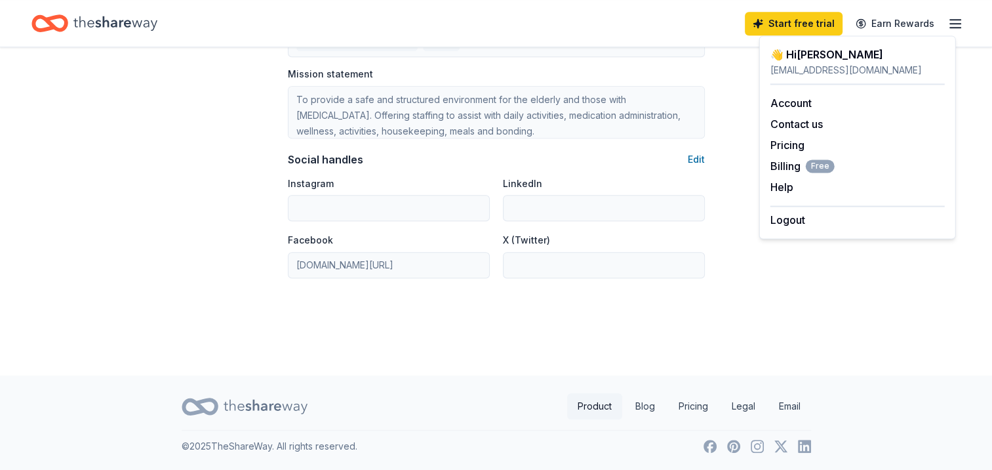
click at [567, 393] on link "Product" at bounding box center [594, 406] width 55 height 26
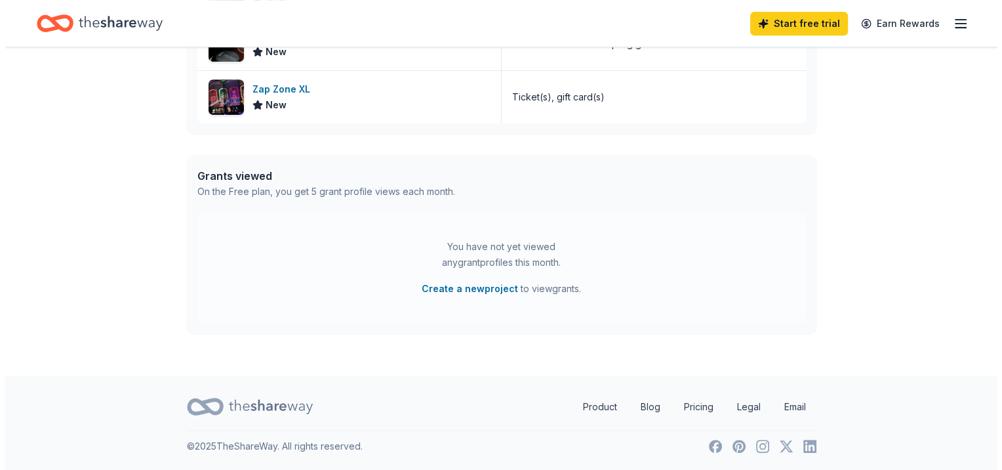
scroll to position [721, 0]
click at [467, 296] on button "Create a new project" at bounding box center [464, 289] width 96 height 16
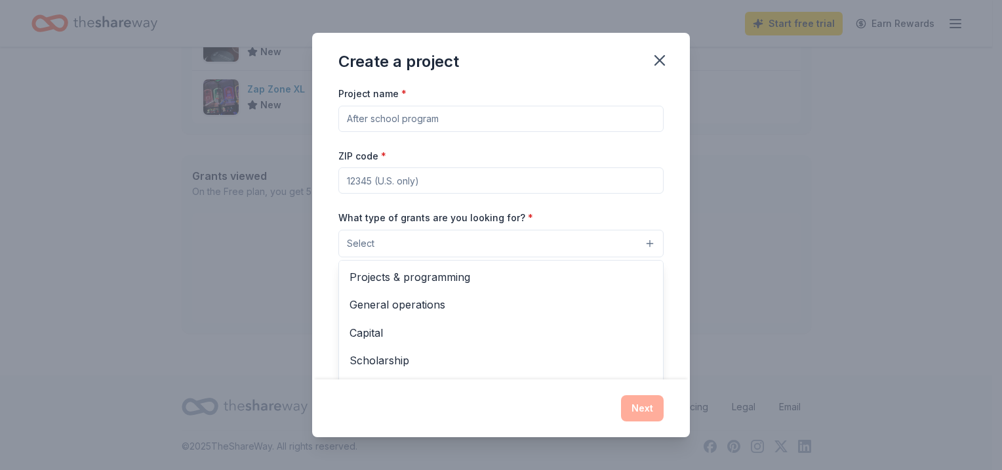
click at [664, 257] on button "Select" at bounding box center [500, 244] width 325 height 28
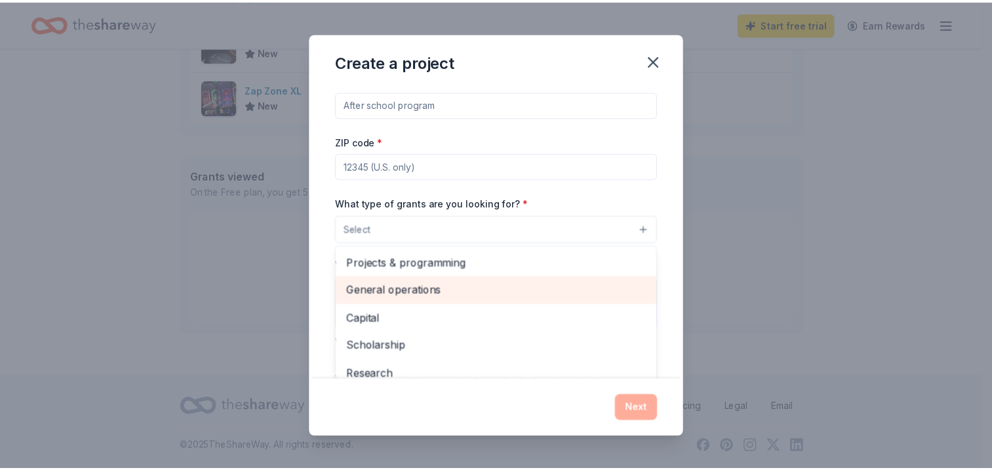
scroll to position [0, 0]
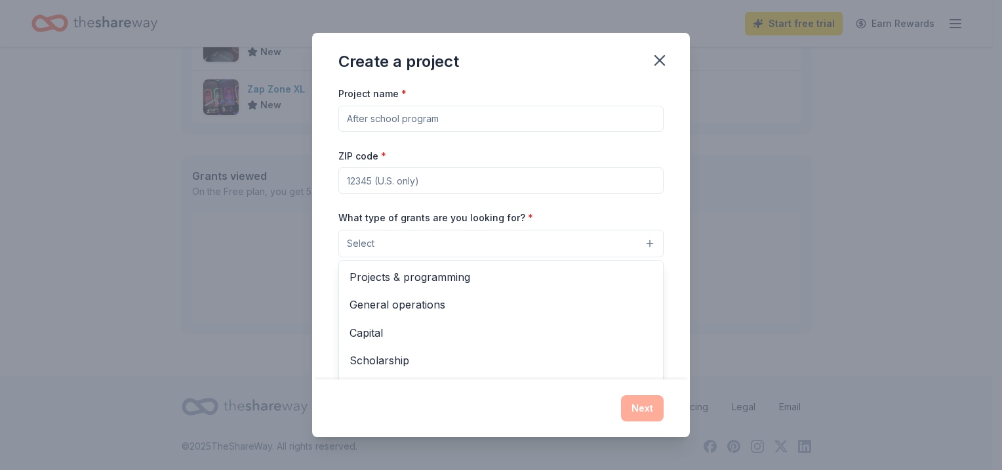
click at [690, 67] on div "Create a project Project name * ZIP code * What type of grants are you looking …" at bounding box center [501, 235] width 378 height 404
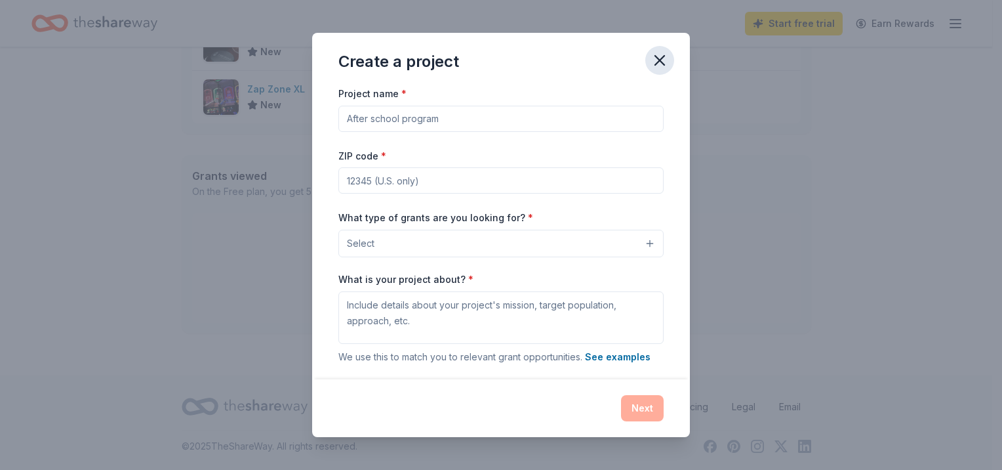
click at [669, 70] on icon "button" at bounding box center [660, 60] width 18 height 18
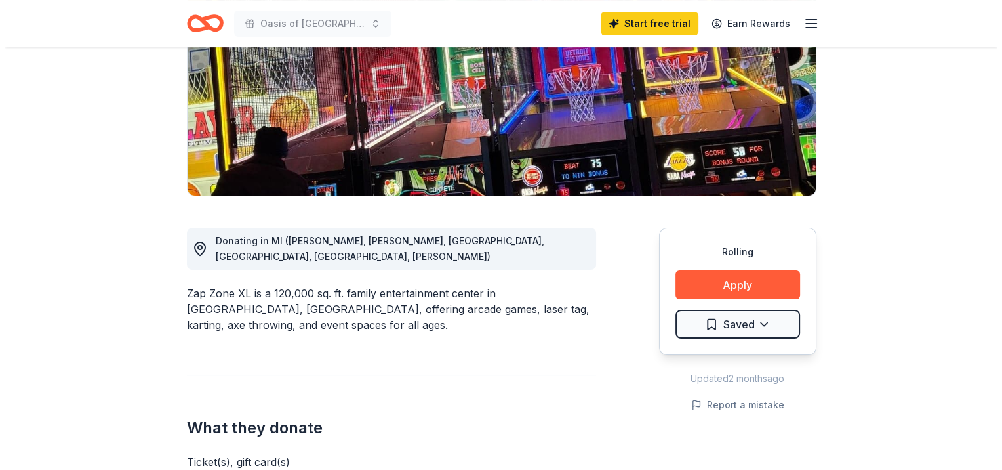
scroll to position [328, 0]
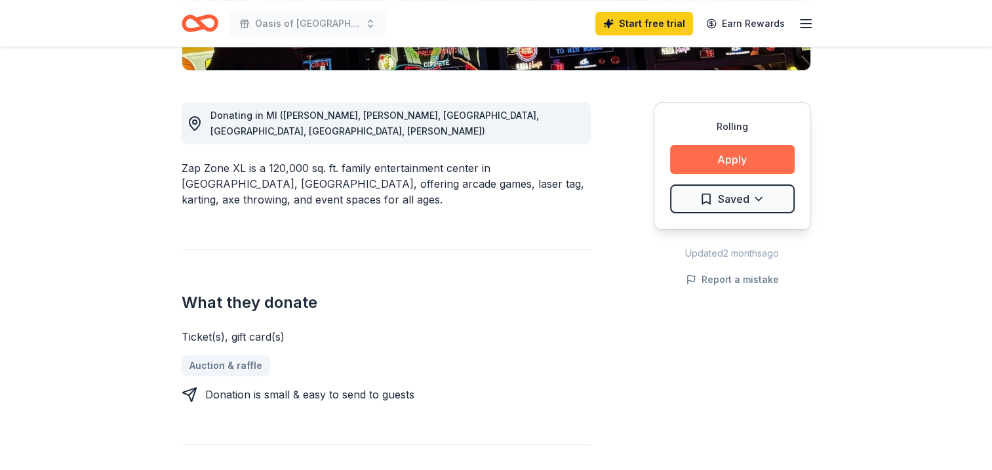
click at [690, 174] on button "Apply" at bounding box center [732, 159] width 125 height 29
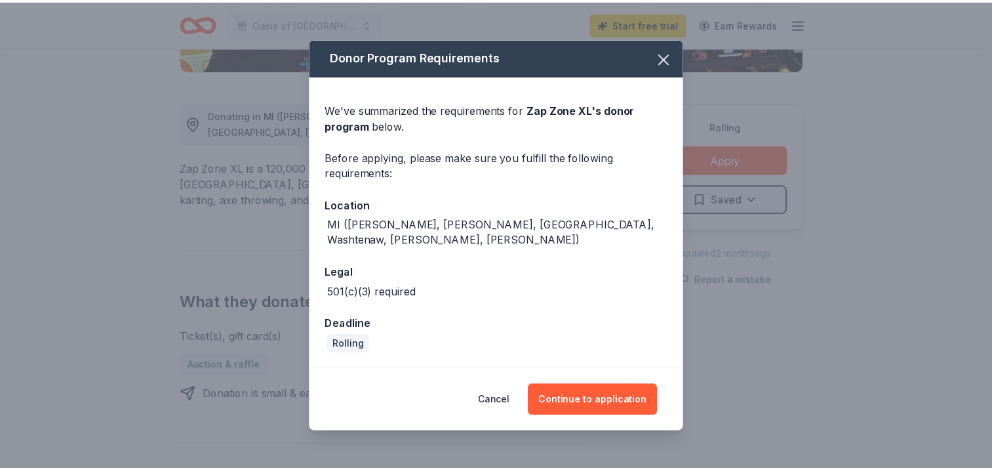
scroll to position [73, 0]
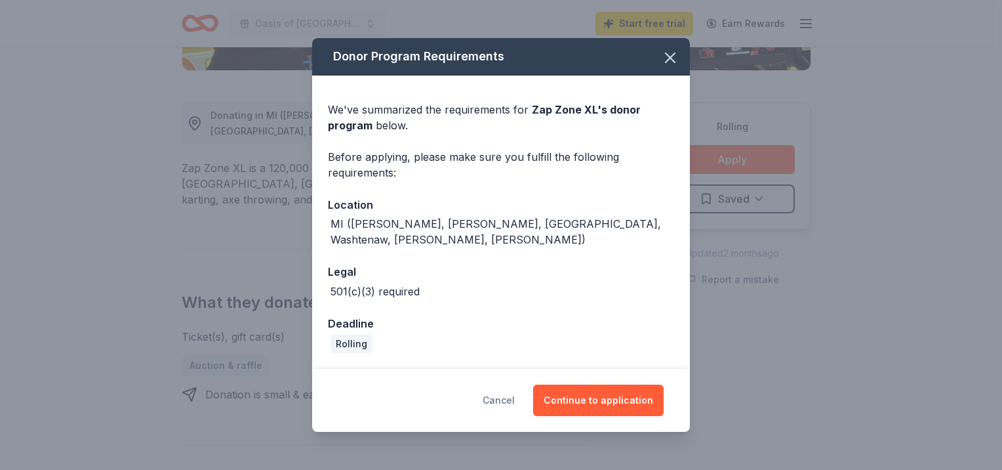
click at [506, 394] on button "Cancel" at bounding box center [499, 399] width 32 height 31
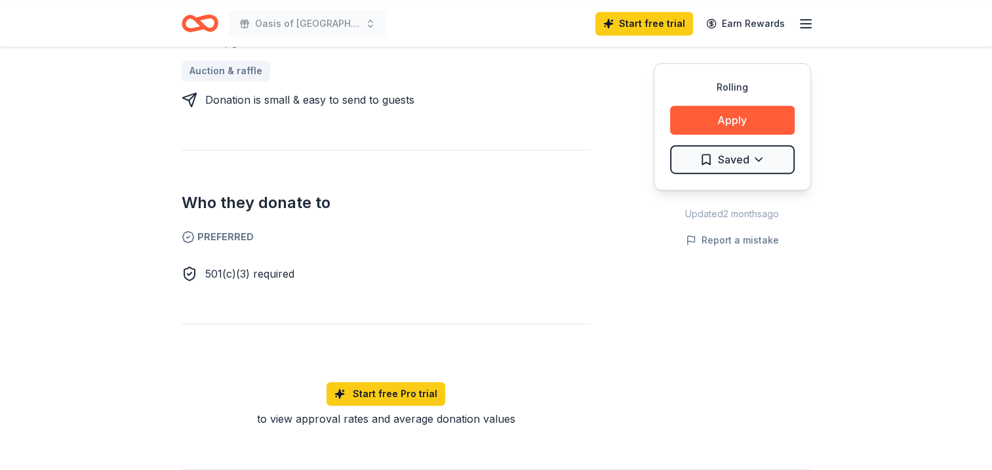
scroll to position [787, 0]
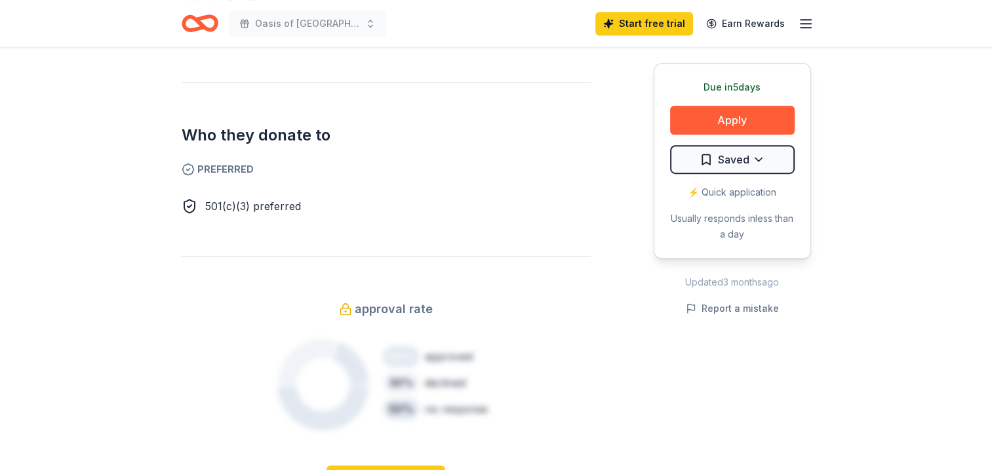
scroll to position [721, 0]
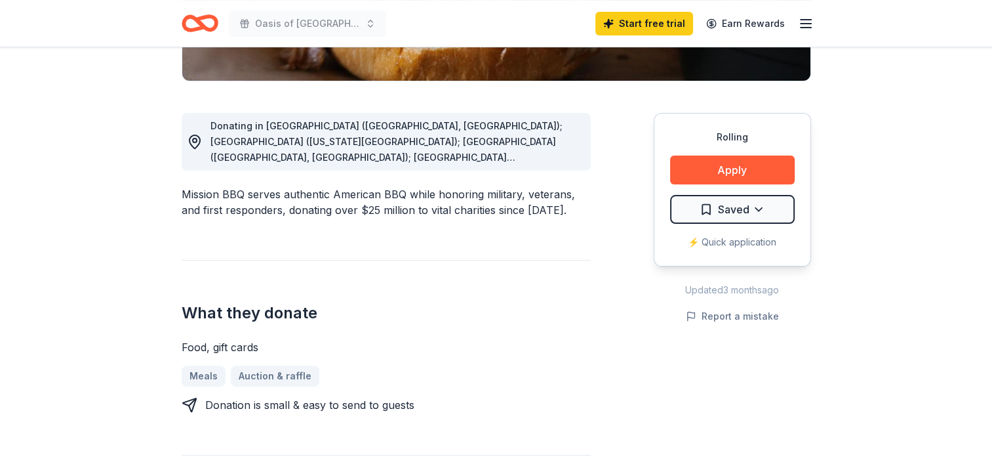
scroll to position [328, 0]
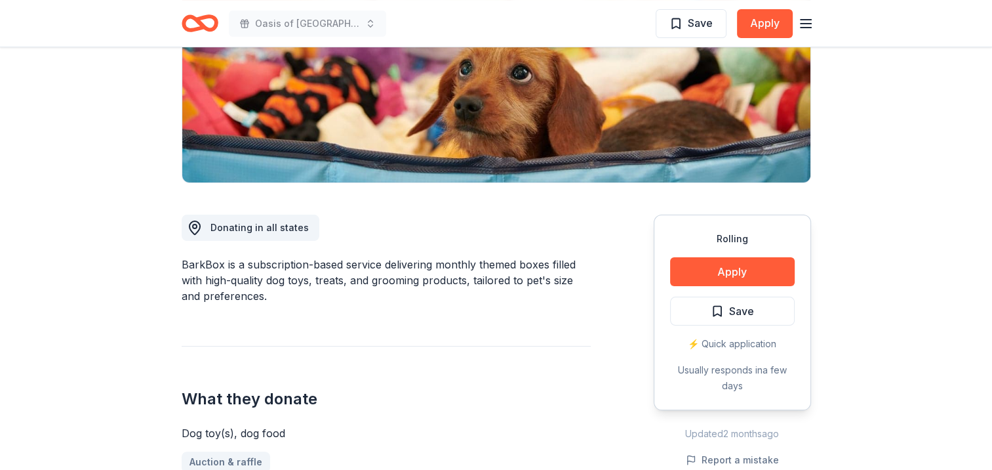
scroll to position [3, 0]
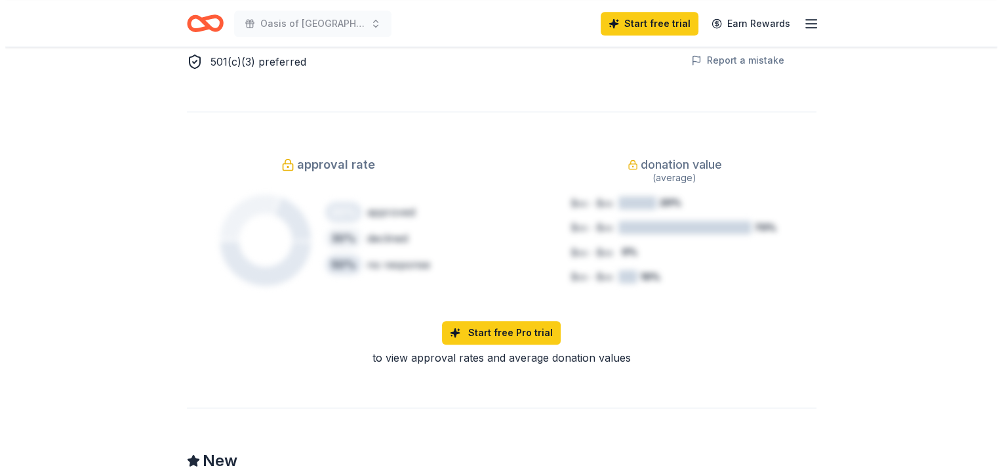
scroll to position [853, 0]
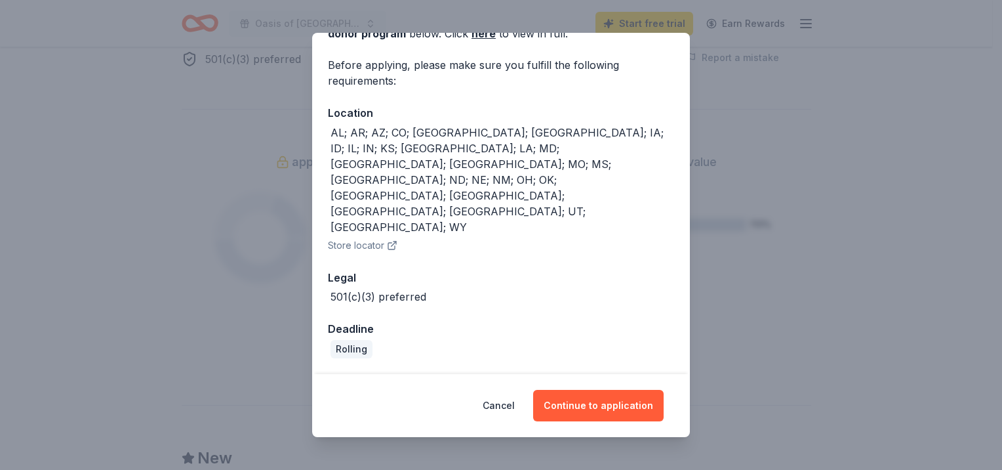
scroll to position [115, 0]
click at [622, 392] on button "Continue to application" at bounding box center [598, 405] width 131 height 31
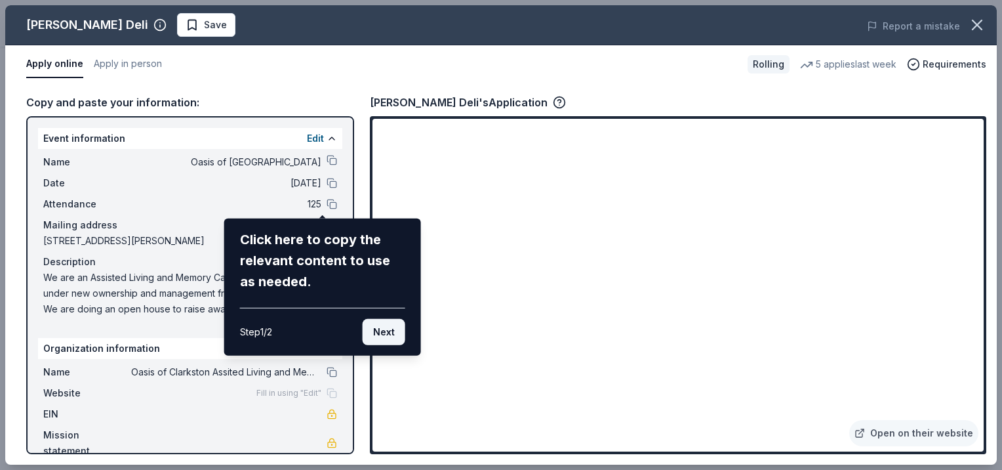
click at [371, 345] on button "Next" at bounding box center [384, 332] width 43 height 26
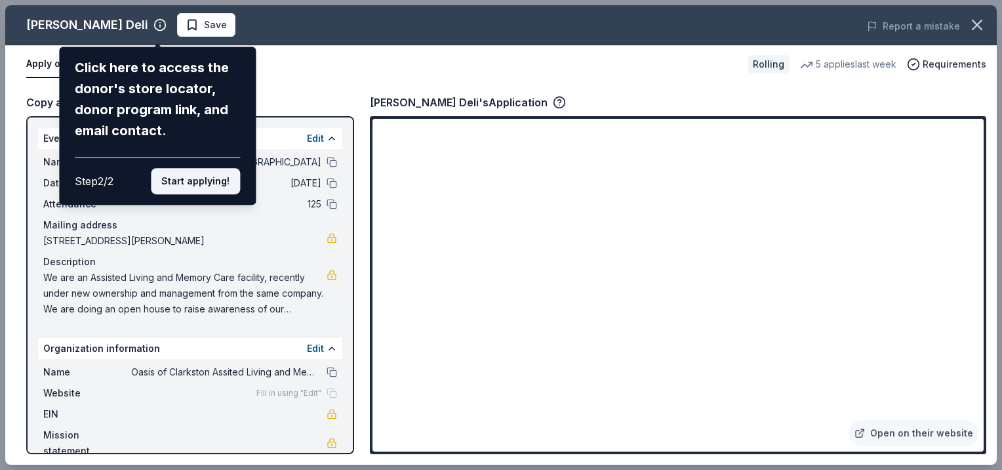
click at [206, 194] on button "Start applying!" at bounding box center [195, 181] width 89 height 26
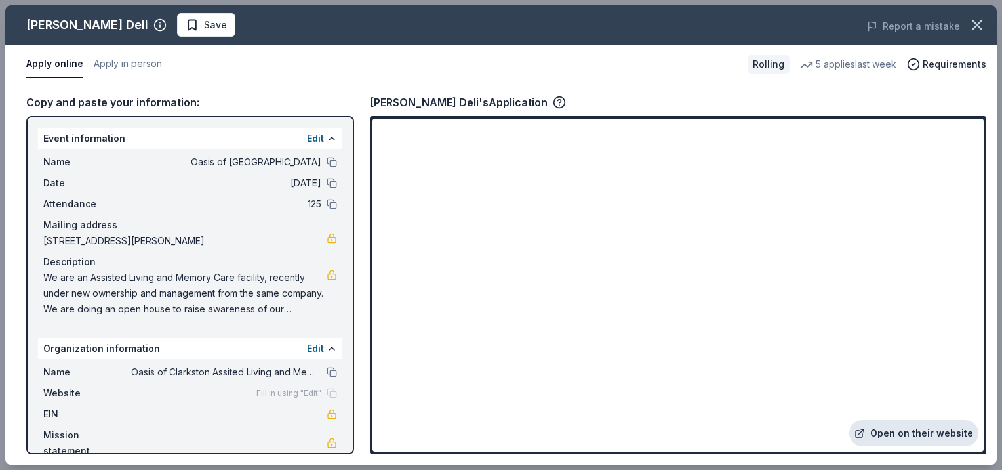
click at [901, 425] on link "Open on their website" at bounding box center [913, 433] width 129 height 26
